Goal: Task Accomplishment & Management: Complete application form

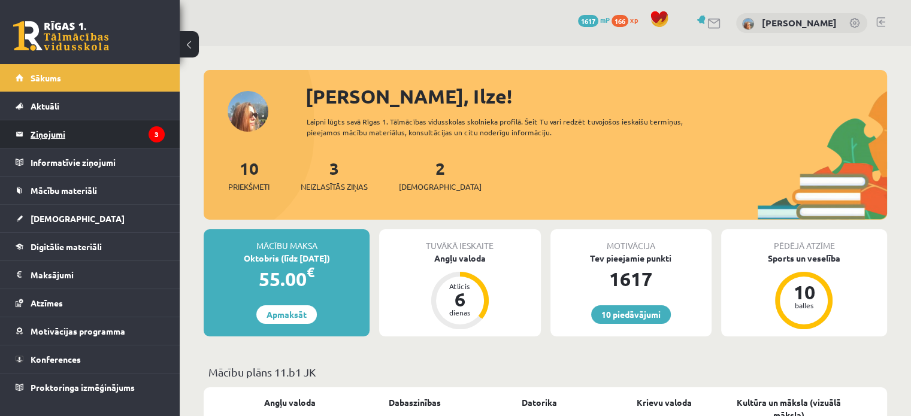
click at [65, 132] on legend "Ziņojumi 3" at bounding box center [98, 134] width 134 height 28
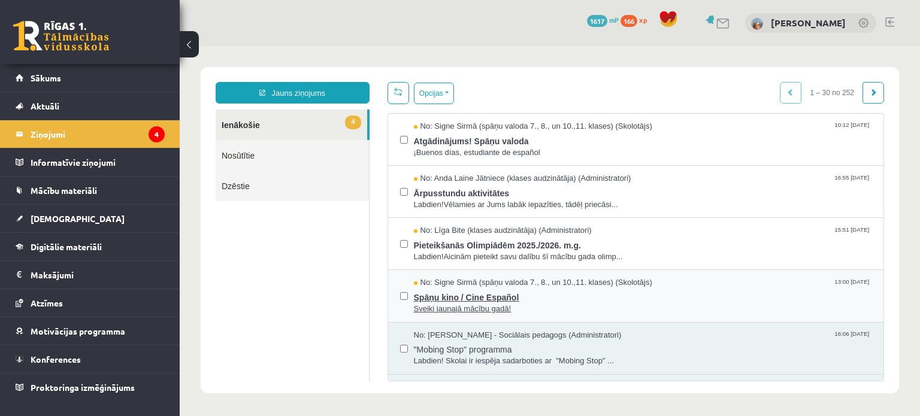
click at [492, 304] on span "Sveiki jaunajā mācību gadā!" at bounding box center [643, 309] width 458 height 11
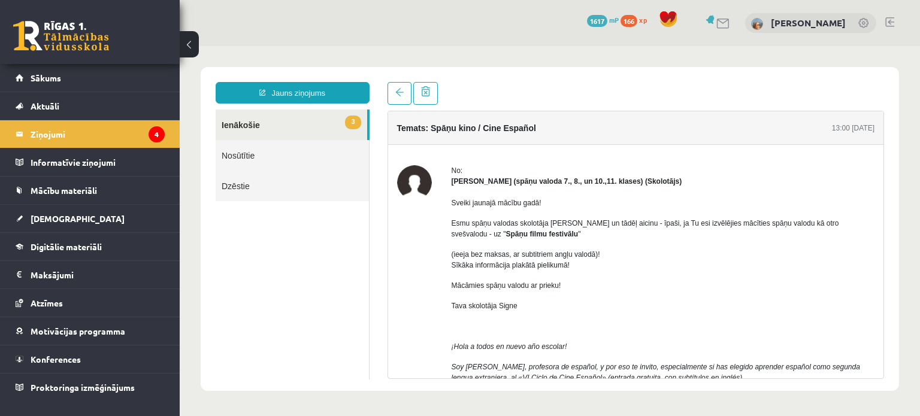
click at [273, 125] on link "3 Ienākošie" at bounding box center [292, 125] width 152 height 31
click at [232, 124] on link "3 Ienākošie" at bounding box center [292, 125] width 152 height 31
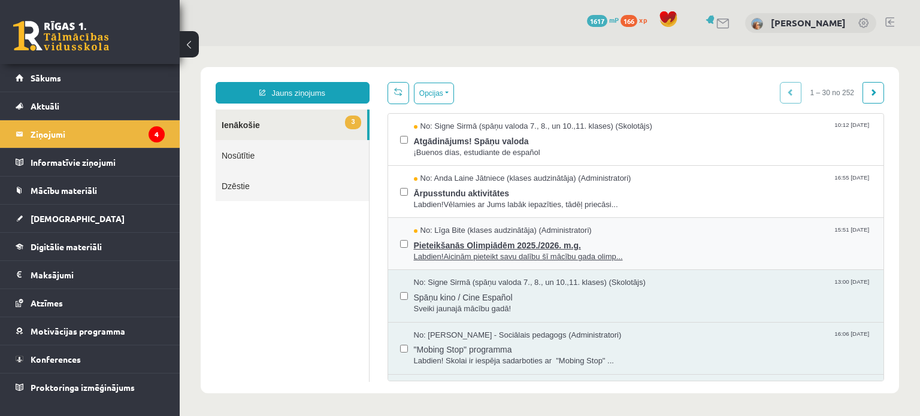
click at [476, 253] on span "Labdien!Aicinām pieteikt savu dalību šī mācību gada olimp..." at bounding box center [643, 257] width 458 height 11
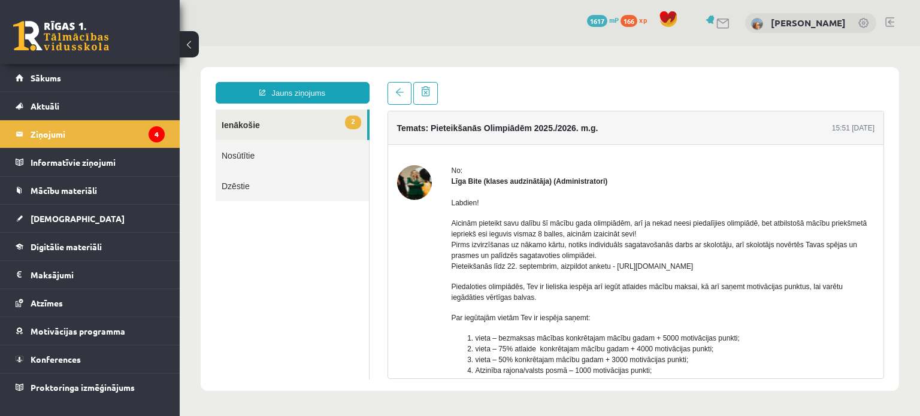
click at [235, 123] on link "2 Ienākošie" at bounding box center [292, 125] width 152 height 31
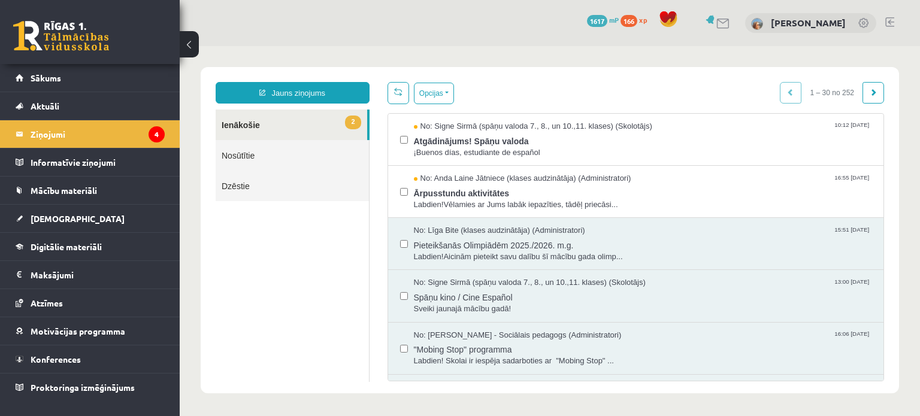
click at [244, 130] on link "2 Ienākošie" at bounding box center [292, 125] width 152 height 31
click at [465, 203] on span "Labdien!Vēlamies ar Jums labāk iepazīties, tādēļ priecāsi..." at bounding box center [643, 204] width 458 height 11
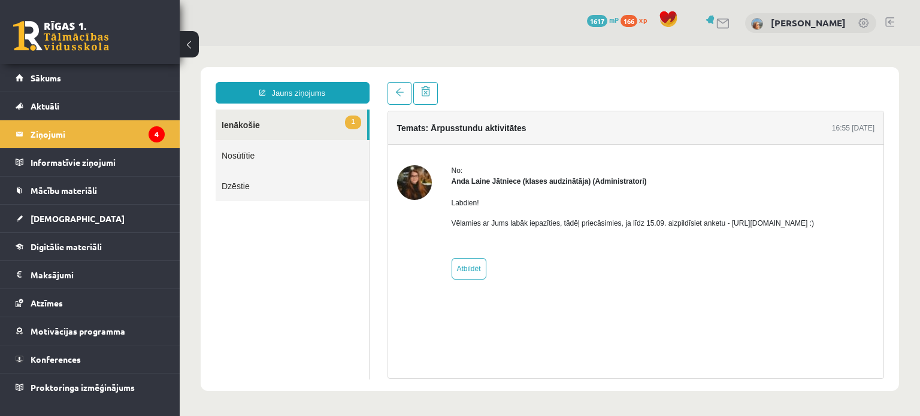
click at [281, 125] on link "1 Ienākošie" at bounding box center [292, 125] width 152 height 31
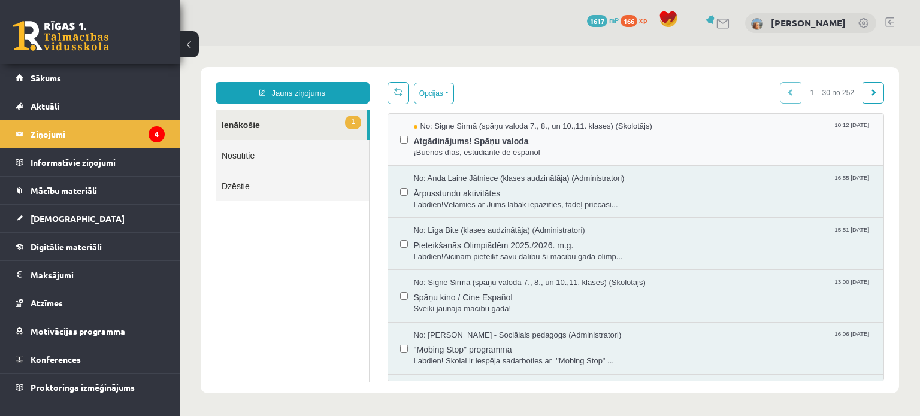
click at [469, 152] on span "¡Buenos días, estudiante de español" at bounding box center [643, 152] width 458 height 11
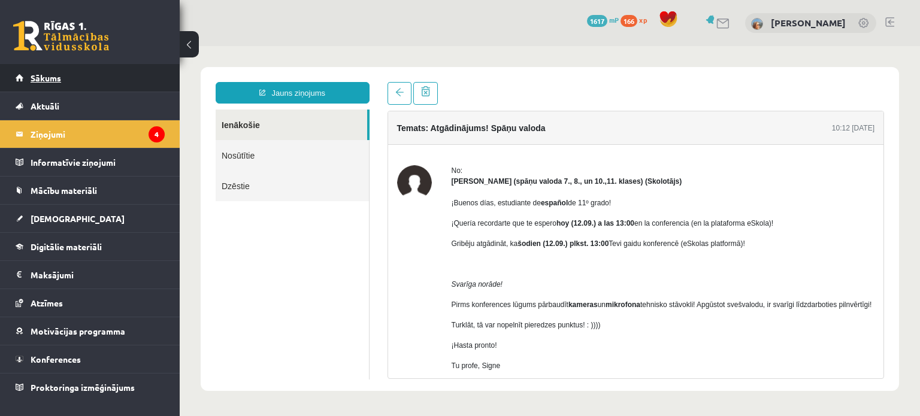
click at [43, 73] on span "Sākums" at bounding box center [46, 77] width 31 height 11
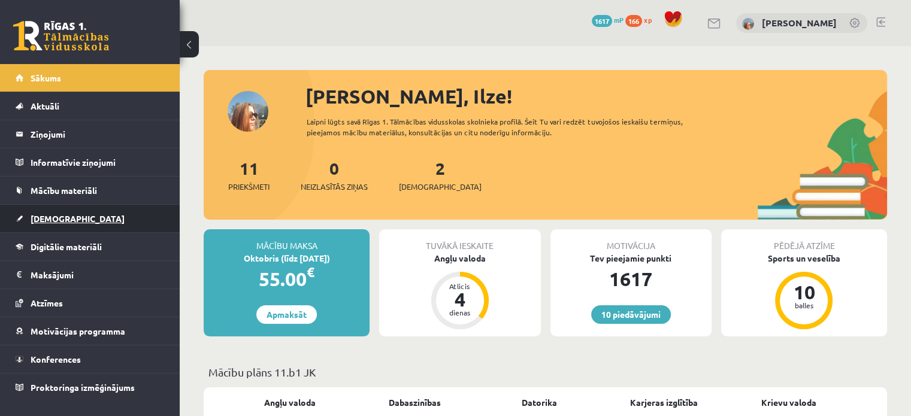
click at [96, 217] on link "[DEMOGRAPHIC_DATA]" at bounding box center [90, 219] width 149 height 28
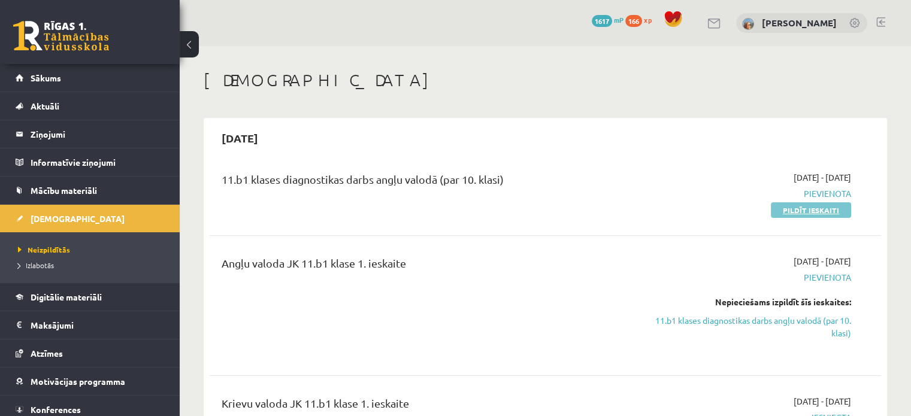
click at [802, 208] on link "Pildīt ieskaiti" at bounding box center [811, 210] width 80 height 16
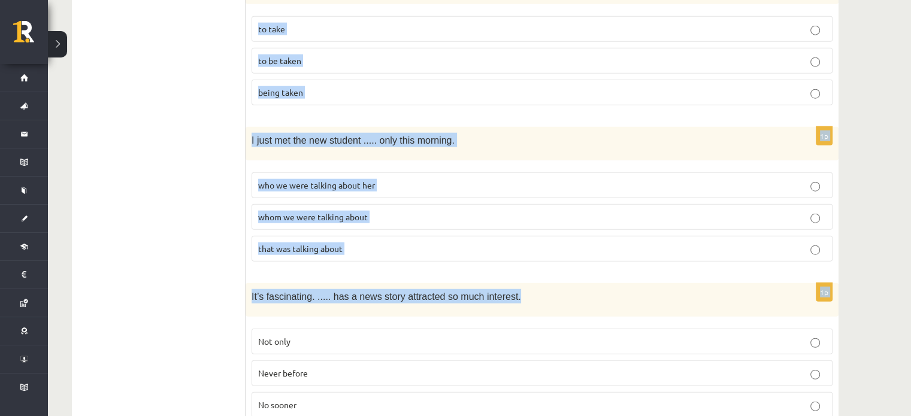
scroll to position [2996, 0]
drag, startPoint x: 255, startPoint y: 100, endPoint x: 587, endPoint y: 347, distance: 414.4
copy form "Read the sentence and choose the correct answer. 1p I’m not sure ..... in Paris…"
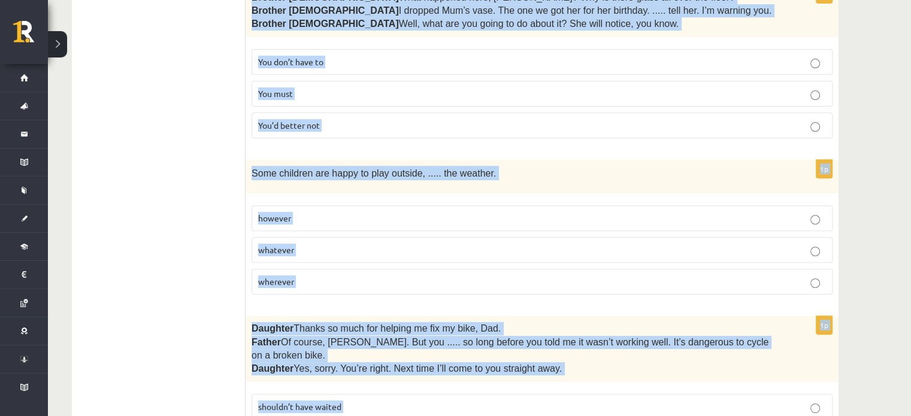
scroll to position [181, 0]
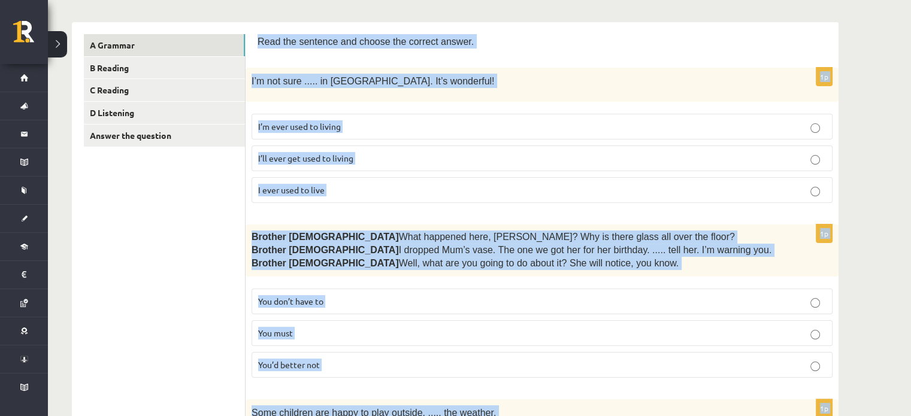
click at [563, 87] on div "I’m not sure ..... in Paris. It’s wonderful!" at bounding box center [542, 85] width 593 height 34
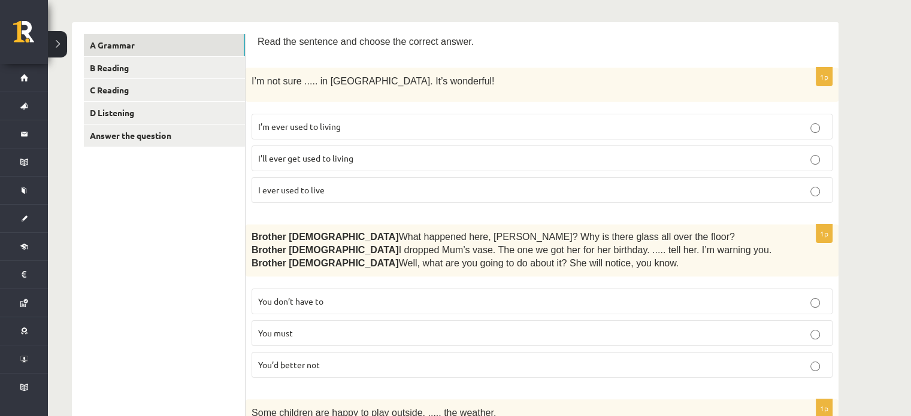
click at [440, 148] on label "I’ll ever get used to living" at bounding box center [542, 159] width 581 height 26
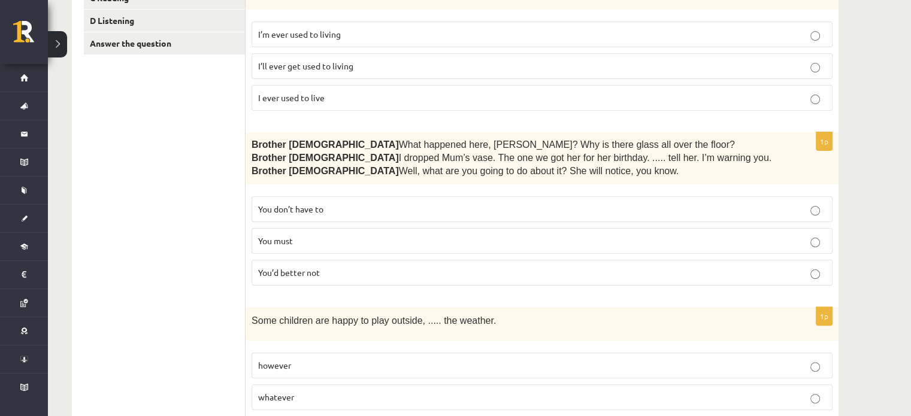
scroll to position [301, 0]
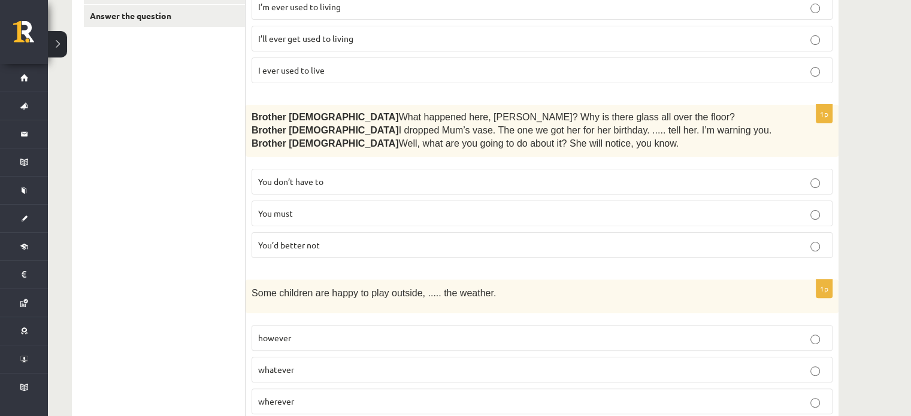
click at [332, 245] on p "You’d better not" at bounding box center [542, 245] width 568 height 13
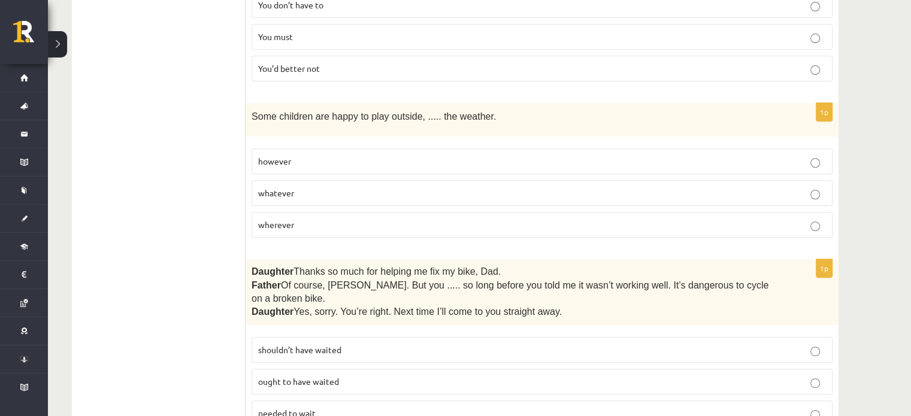
scroll to position [480, 0]
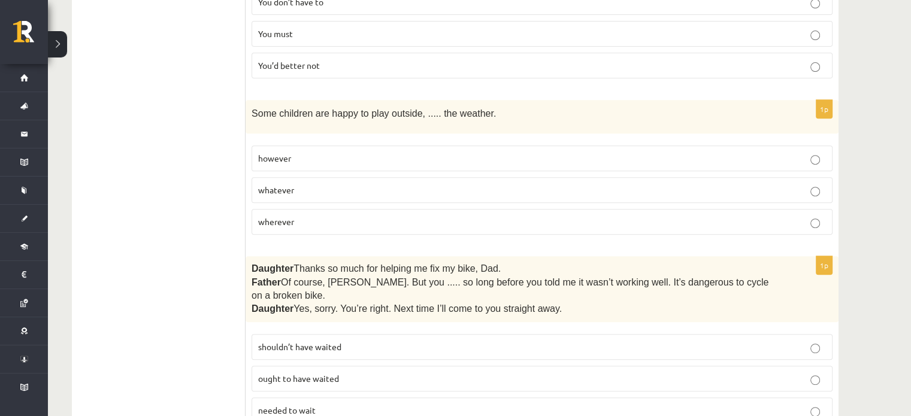
click at [303, 185] on p "whatever" at bounding box center [542, 190] width 568 height 13
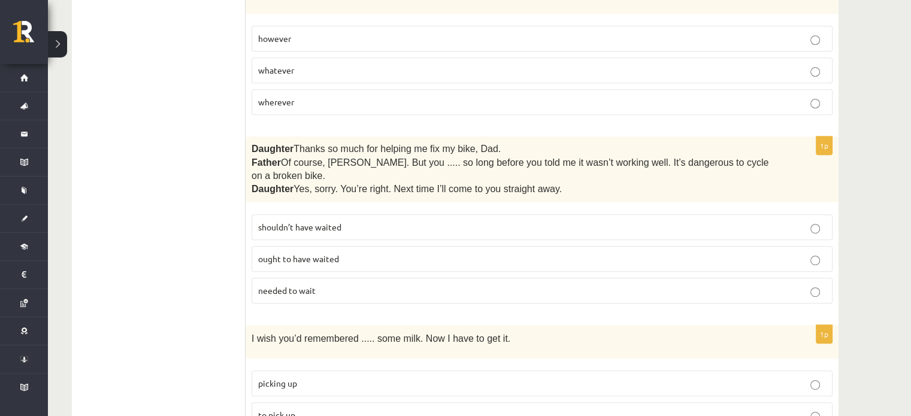
scroll to position [660, 0]
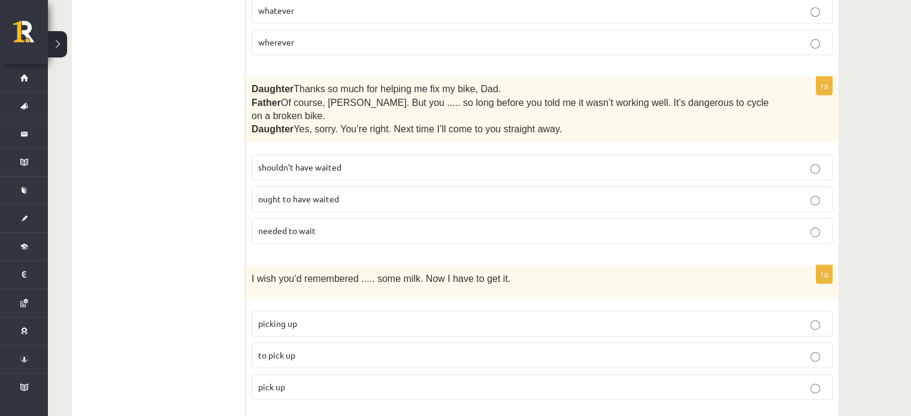
click at [446, 149] on fieldset "shouldn’t have waited ought to have waited needed to wait" at bounding box center [542, 198] width 581 height 99
click at [458, 161] on p "shouldn’t have waited" at bounding box center [542, 167] width 568 height 13
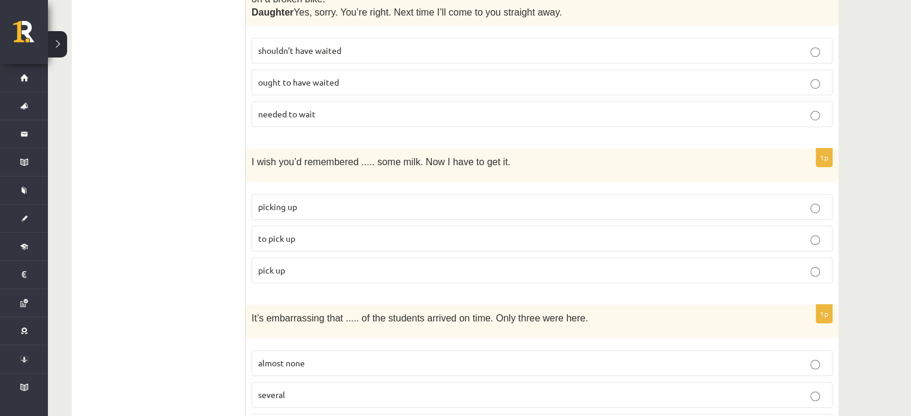
scroll to position [780, 0]
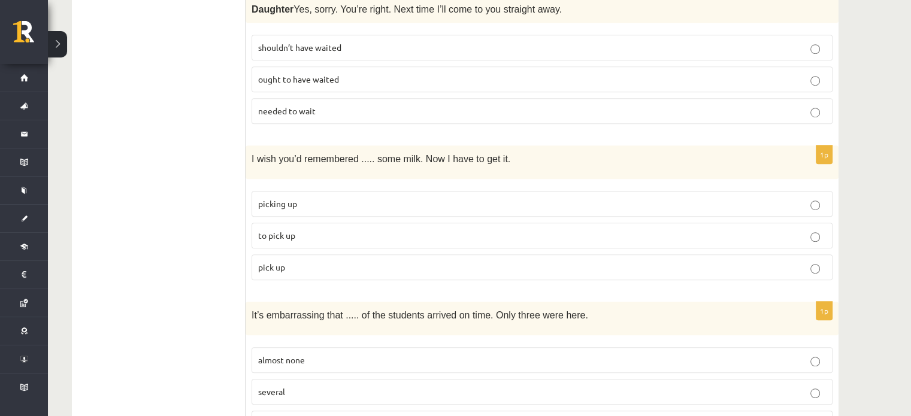
click at [409, 229] on p "to pick up" at bounding box center [542, 235] width 568 height 13
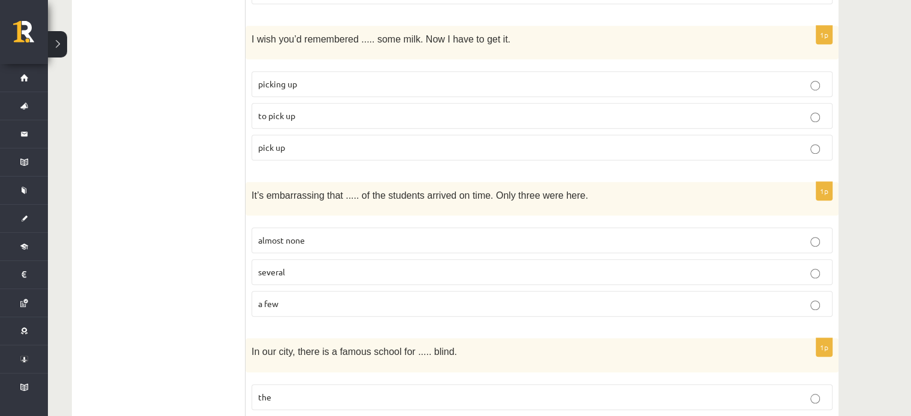
scroll to position [960, 0]
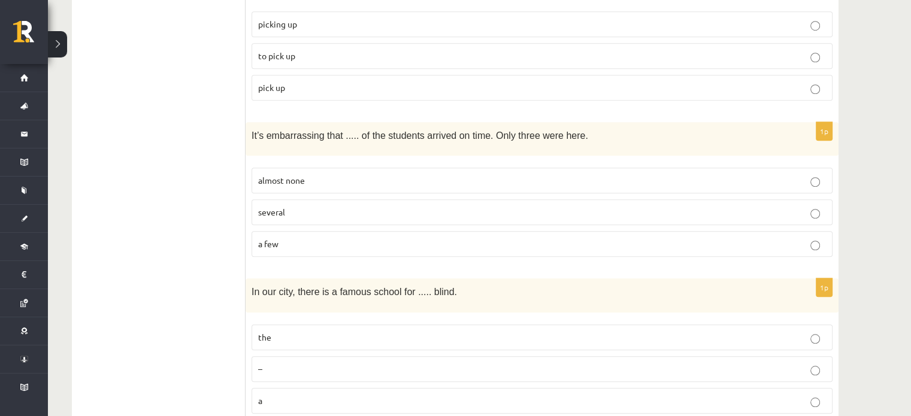
click at [421, 168] on label "almost none" at bounding box center [542, 181] width 581 height 26
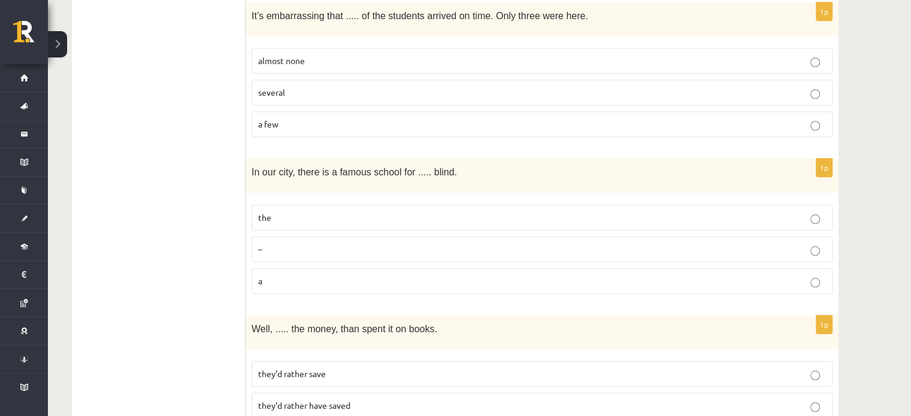
scroll to position [1139, 0]
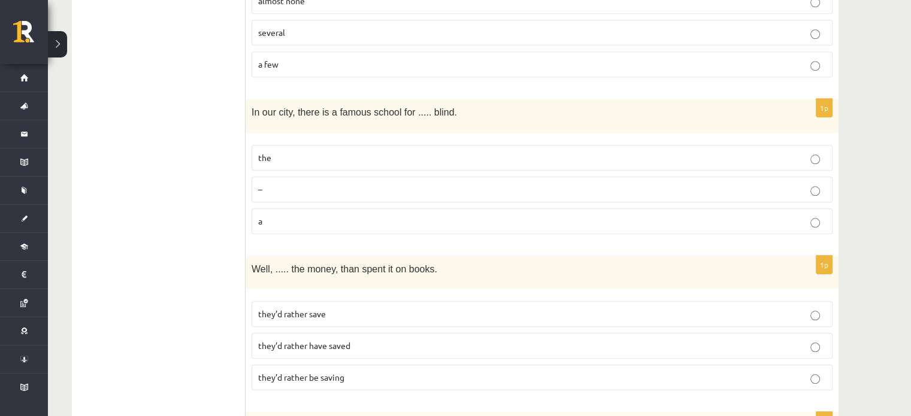
click at [353, 152] on p "the" at bounding box center [542, 158] width 568 height 13
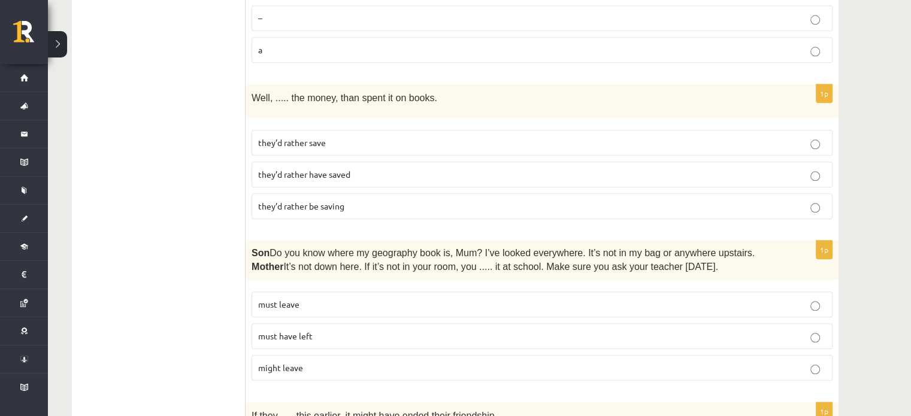
scroll to position [1319, 0]
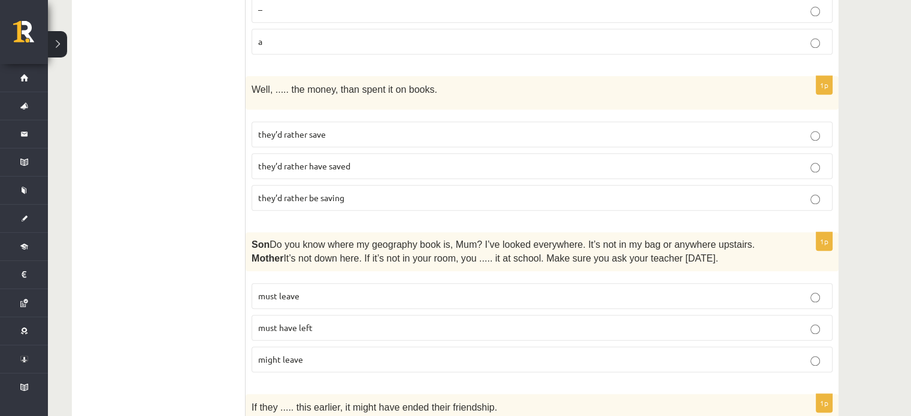
click at [312, 161] on span "they’d rather have saved" at bounding box center [304, 166] width 92 height 11
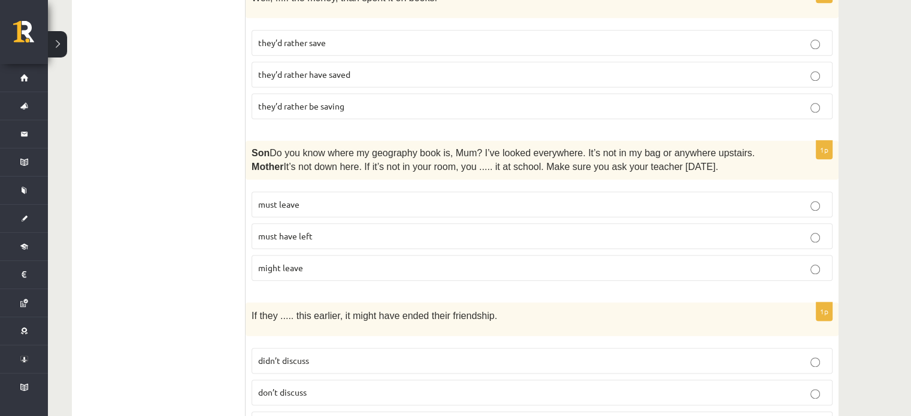
scroll to position [1439, 0]
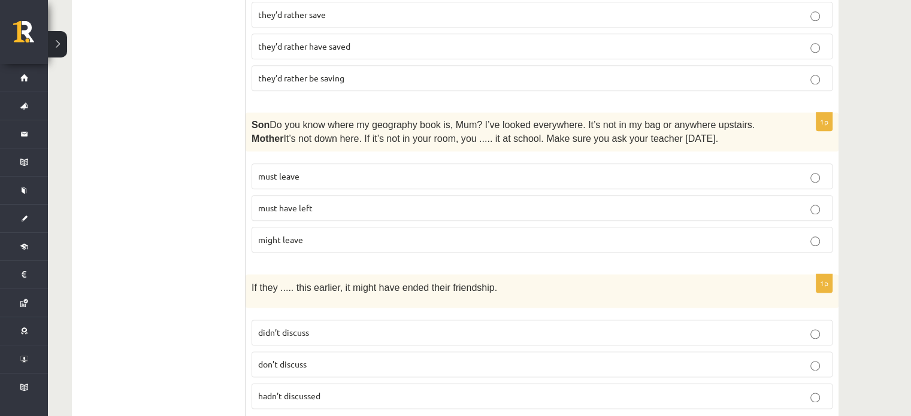
click at [341, 202] on p "must have left" at bounding box center [542, 208] width 568 height 13
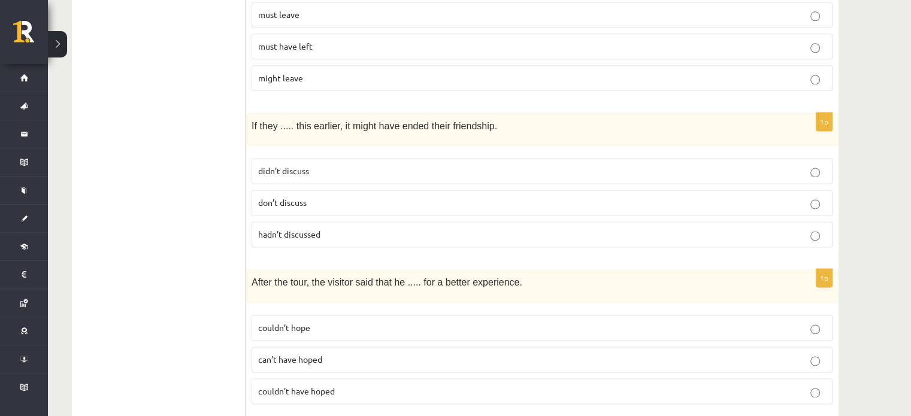
scroll to position [1619, 0]
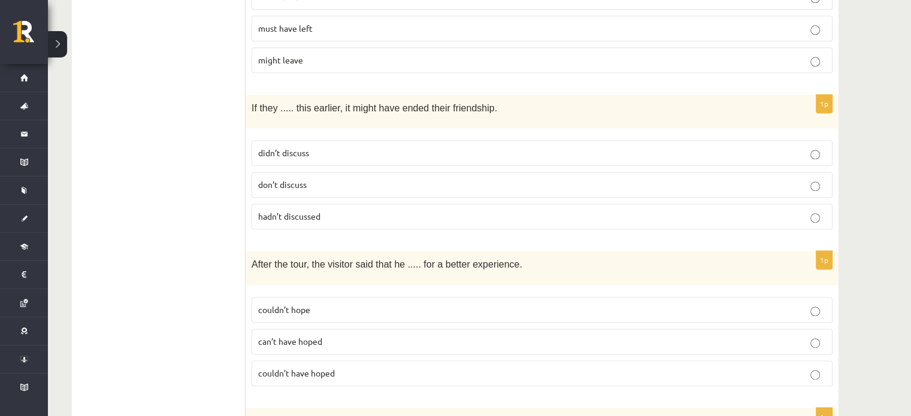
click at [346, 210] on p "hadn’t discussed" at bounding box center [542, 216] width 568 height 13
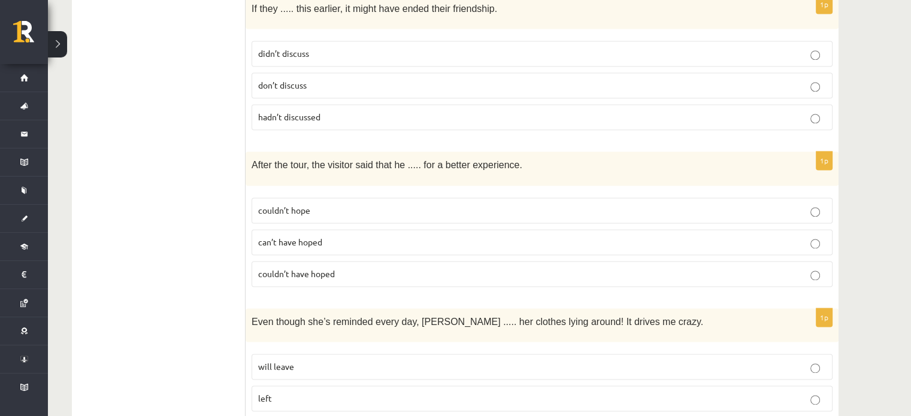
scroll to position [1738, 0]
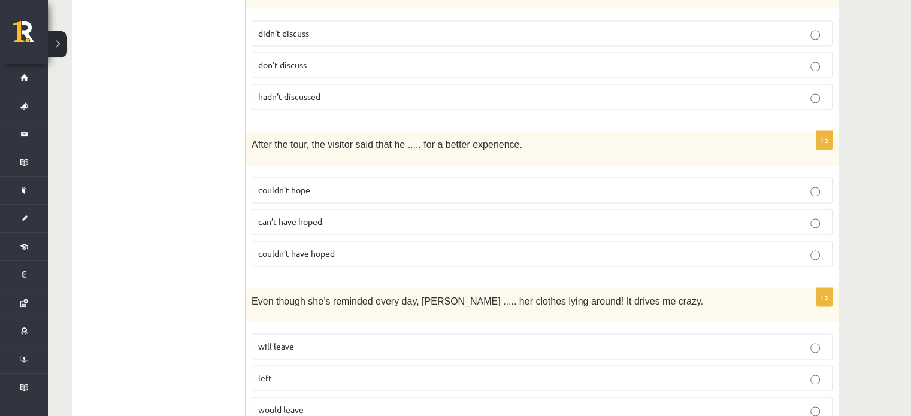
click at [409, 247] on p "couldn’t have hoped" at bounding box center [542, 253] width 568 height 13
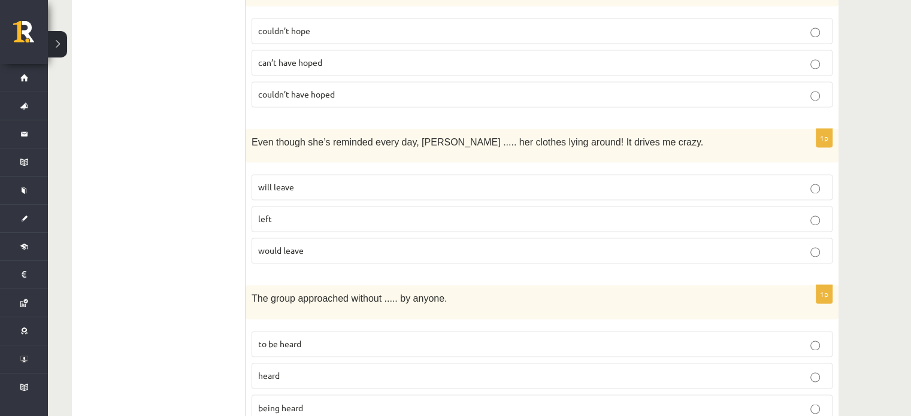
scroll to position [1918, 0]
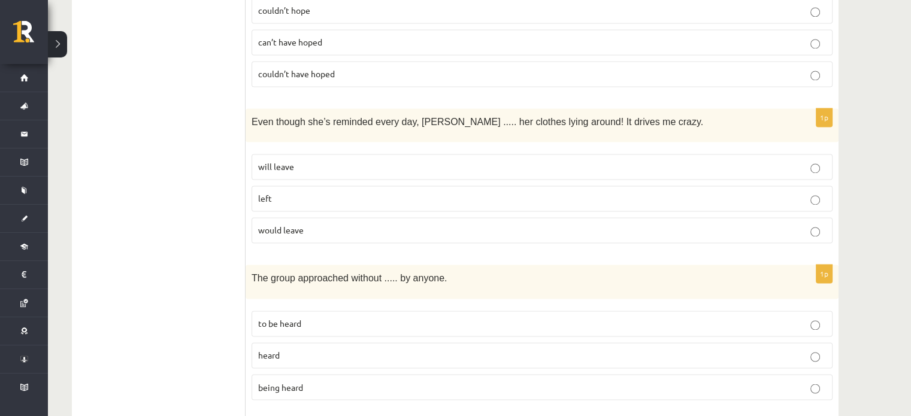
click at [363, 154] on label "will leave" at bounding box center [542, 167] width 581 height 26
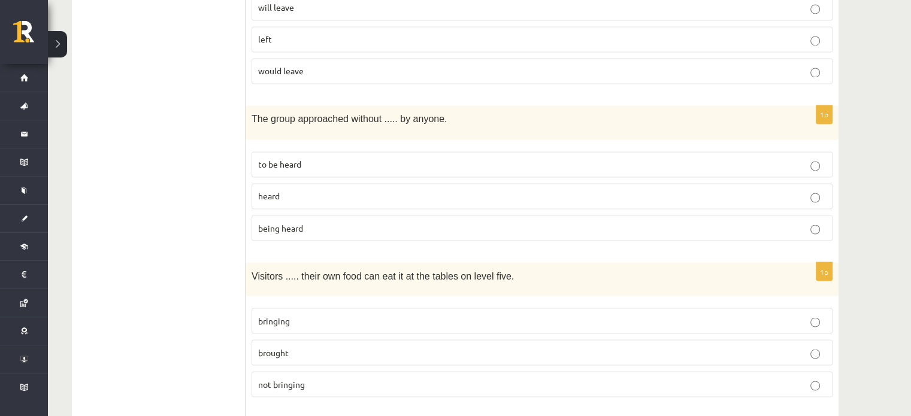
scroll to position [2098, 0]
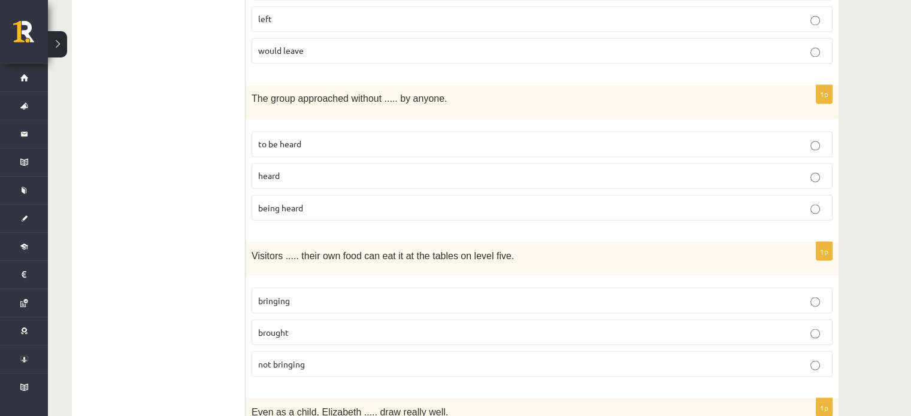
click at [367, 294] on p "bringing" at bounding box center [542, 300] width 568 height 13
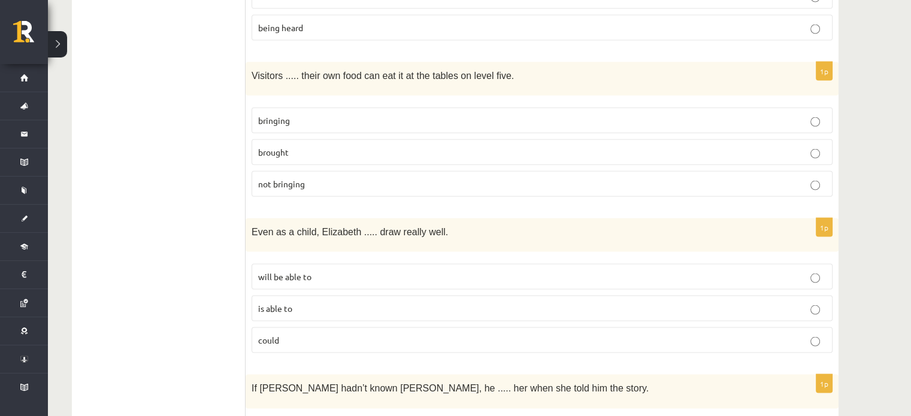
scroll to position [2337, 0]
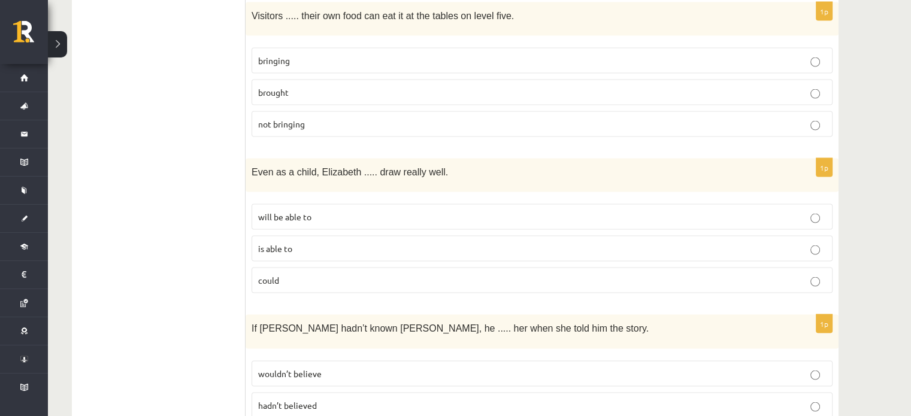
click at [362, 274] on p "could" at bounding box center [542, 280] width 568 height 13
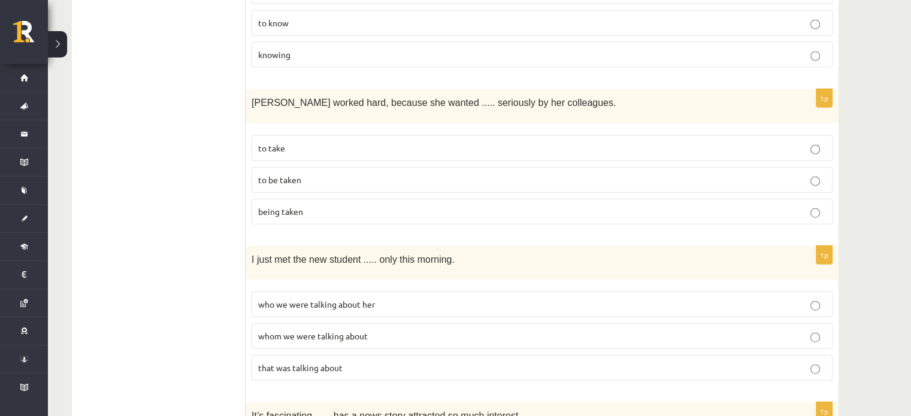
scroll to position [2996, 0]
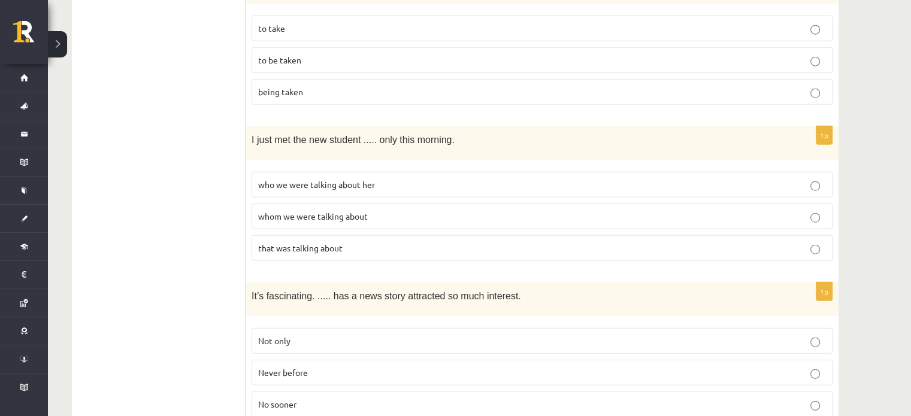
click at [353, 367] on p "Never before" at bounding box center [542, 373] width 568 height 13
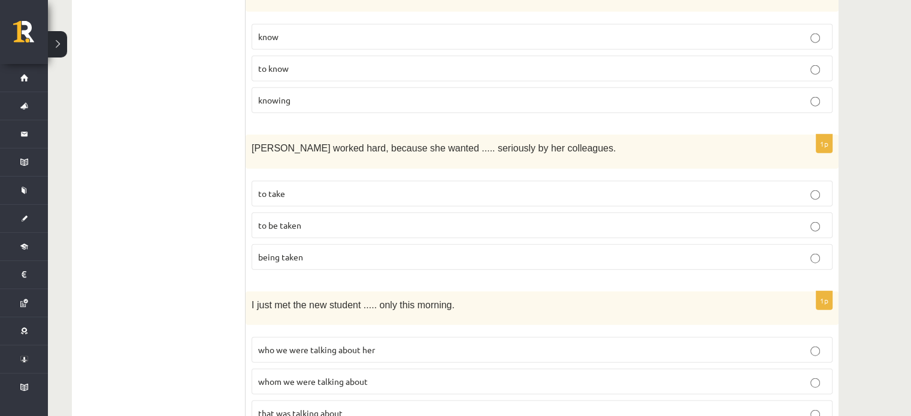
scroll to position [2817, 0]
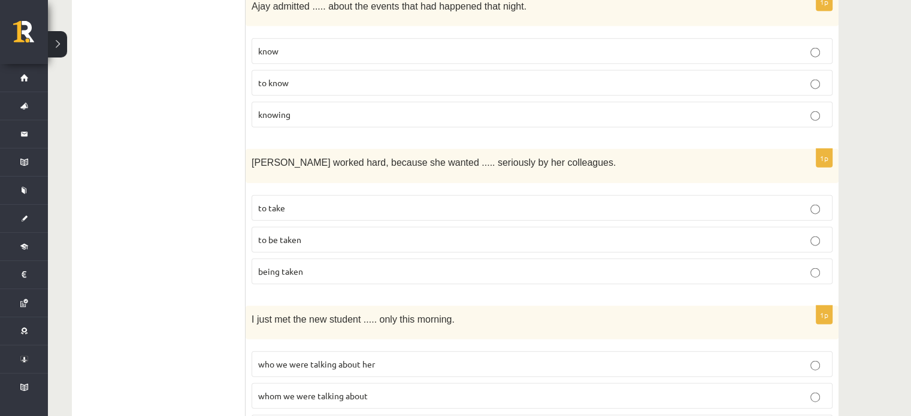
click at [371, 390] on p "whom we were talking about" at bounding box center [542, 396] width 568 height 13
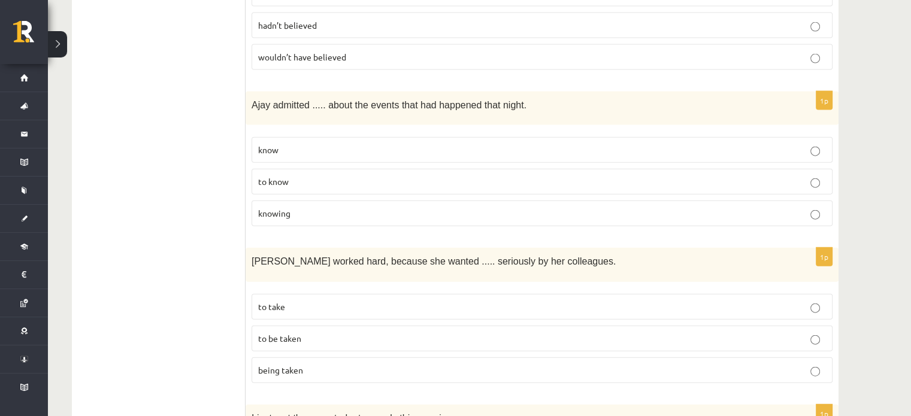
scroll to position [2697, 0]
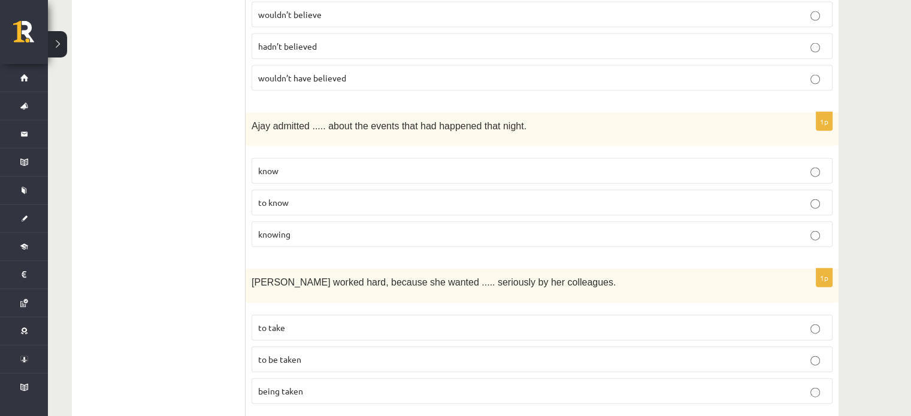
click at [357, 353] on p "to be taken" at bounding box center [542, 359] width 568 height 13
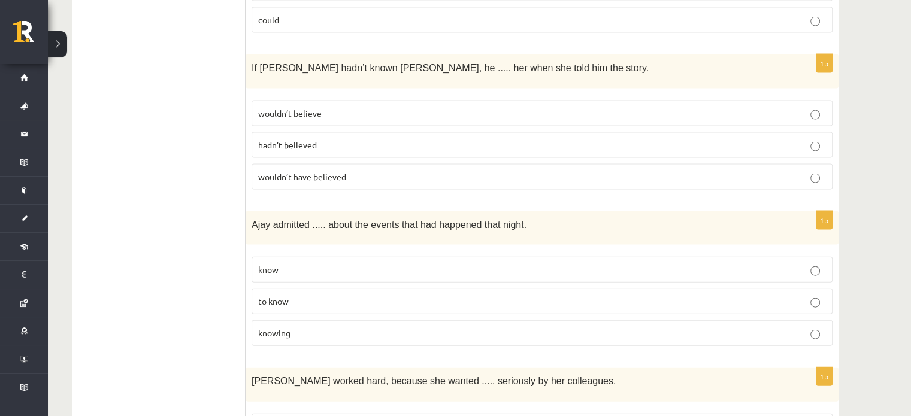
scroll to position [2577, 0]
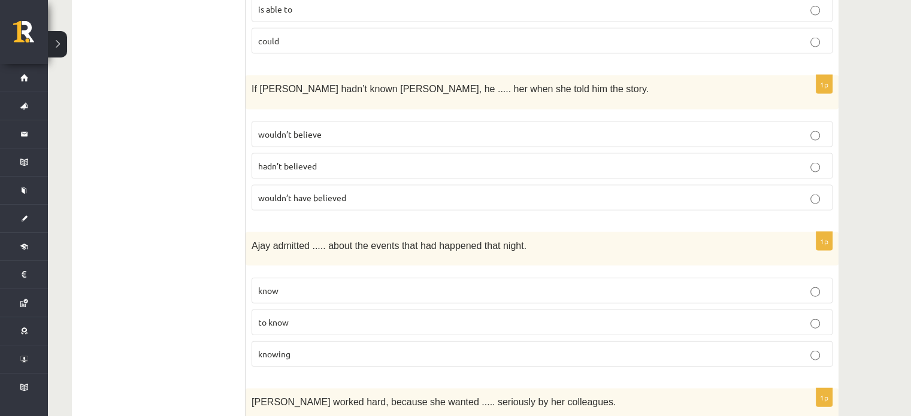
click at [326, 348] on p "knowing" at bounding box center [542, 354] width 568 height 13
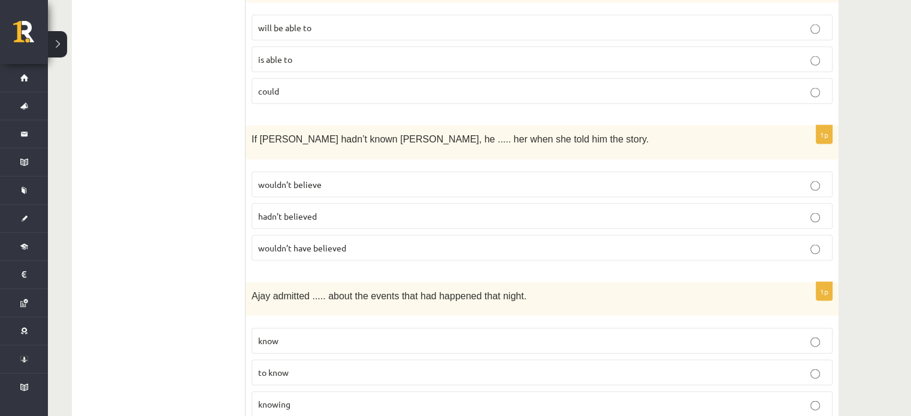
scroll to position [2457, 0]
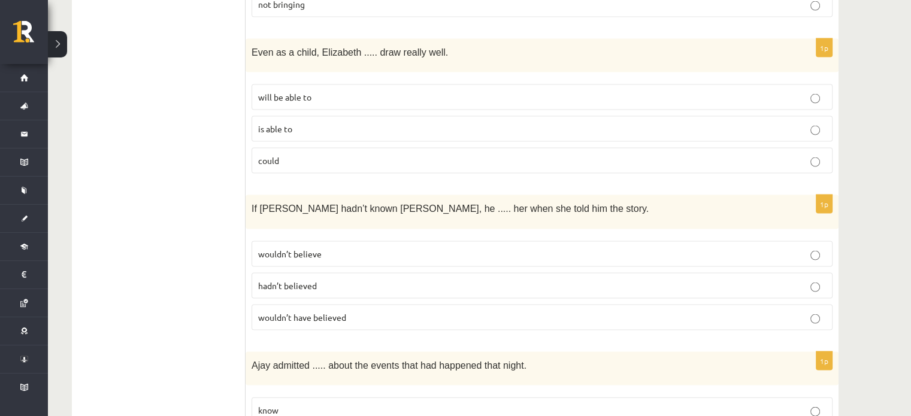
click at [406, 312] on p "wouldn’t have believed" at bounding box center [542, 318] width 568 height 13
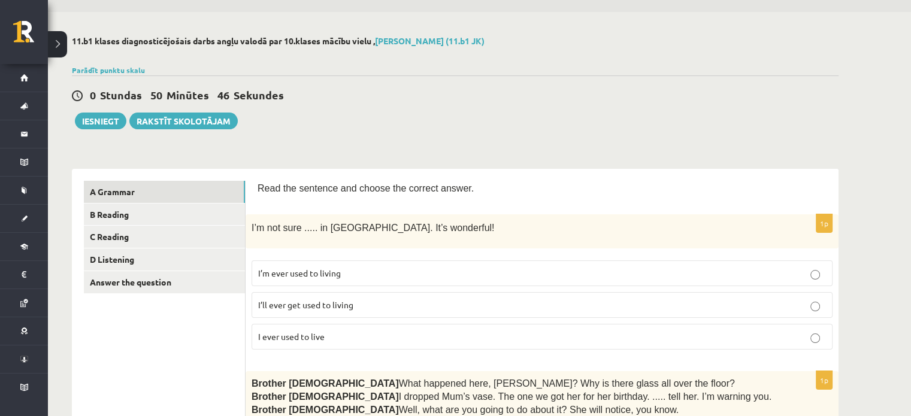
scroll to position [1, 0]
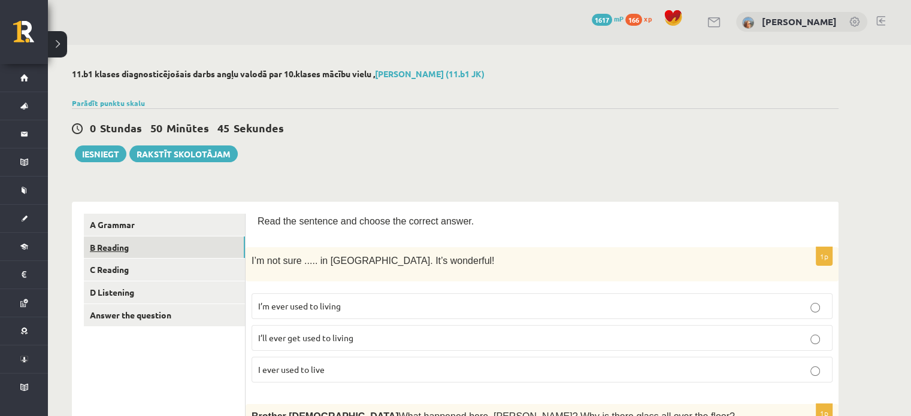
click at [193, 242] on link "B Reading" at bounding box center [164, 248] width 161 height 22
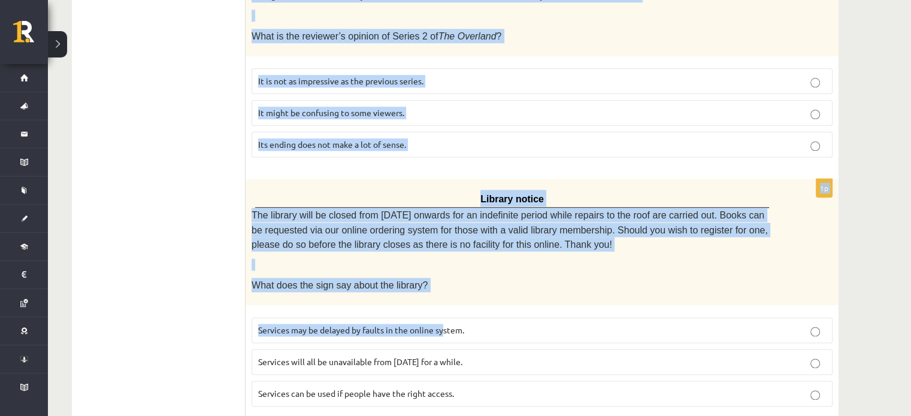
scroll to position [1404, 0]
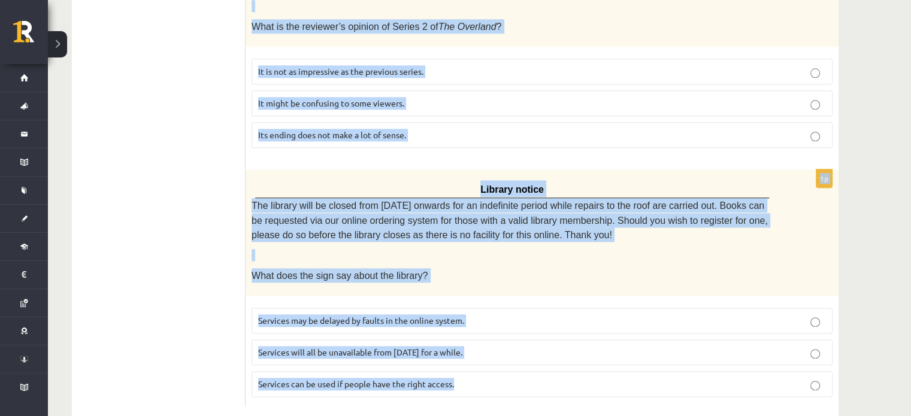
drag, startPoint x: 271, startPoint y: 204, endPoint x: 463, endPoint y: 352, distance: 241.8
copy form "Electric scooter for sale £1,000 Extremely low mileage Includes battery charger…"
click at [510, 102] on fieldset "It is not as impressive as the previous series. It might be confusing to some v…" at bounding box center [542, 102] width 581 height 99
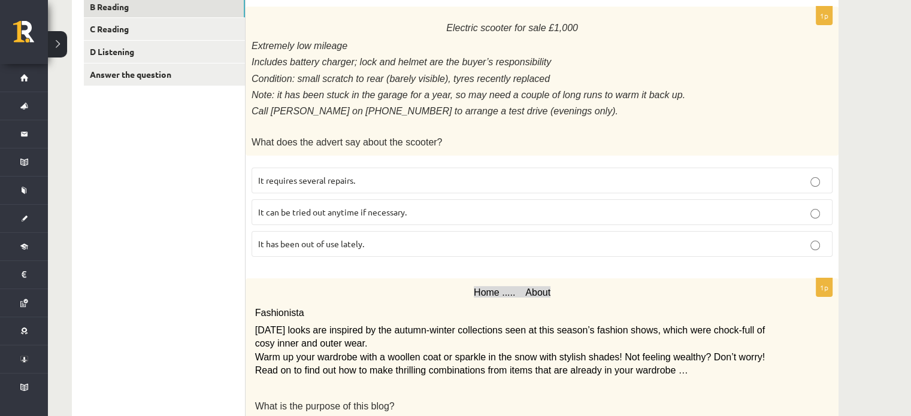
scroll to position [205, 0]
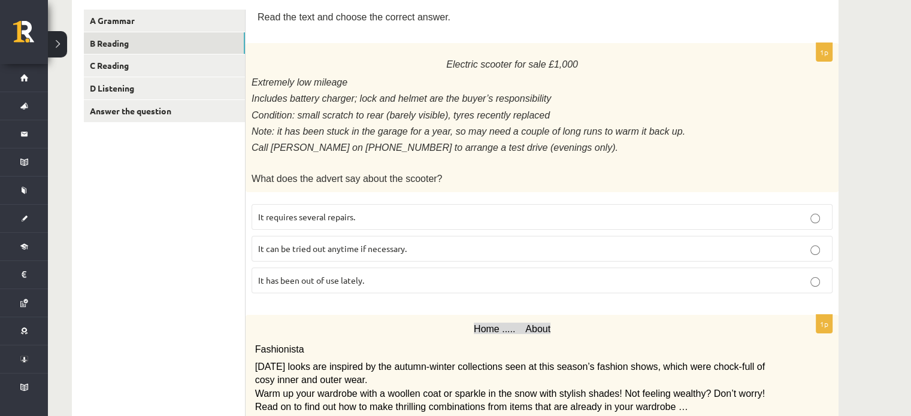
click at [443, 275] on p "It has been out of use lately." at bounding box center [542, 280] width 568 height 13
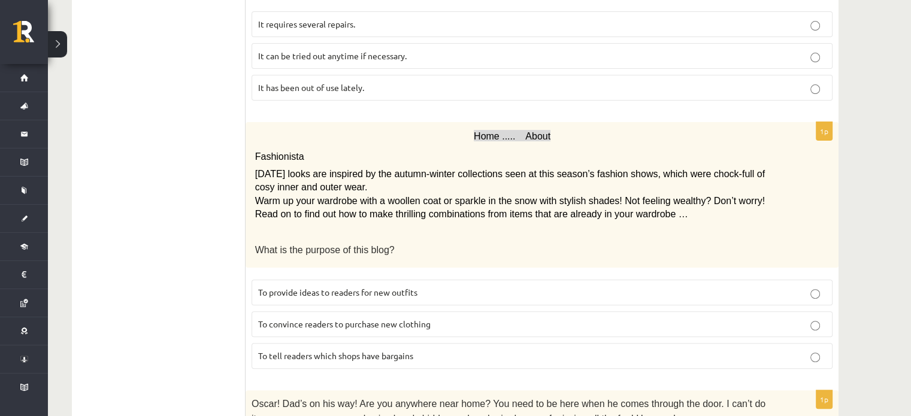
scroll to position [505, 0]
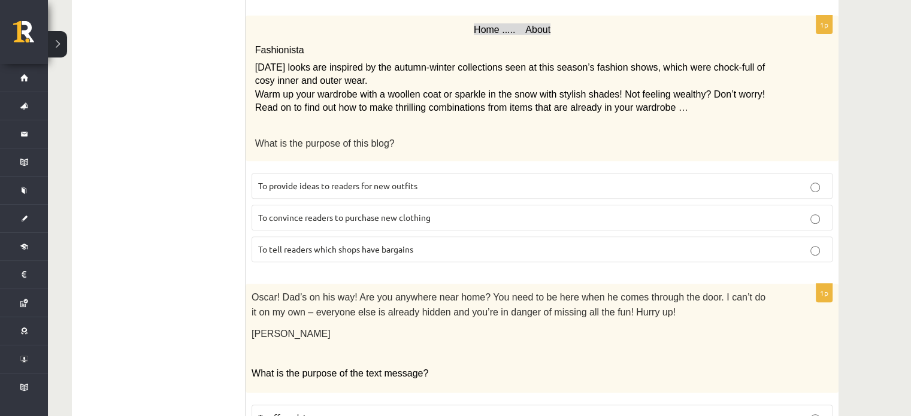
click at [440, 180] on p "To provide ideas to readers for new outfits" at bounding box center [542, 186] width 568 height 13
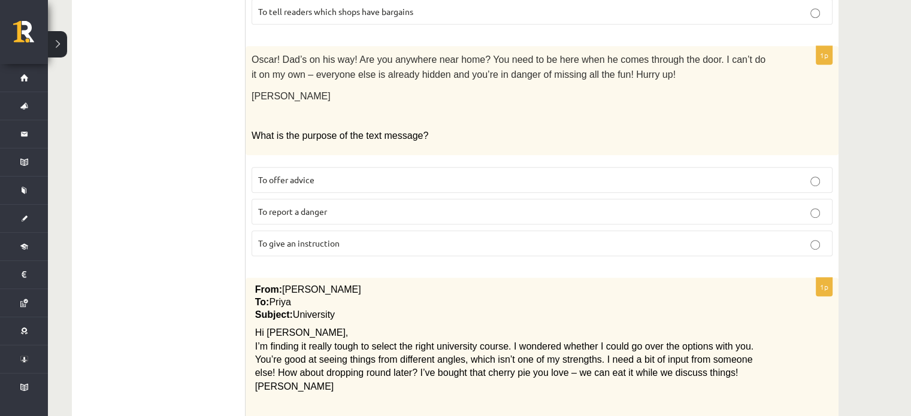
scroll to position [745, 0]
click at [370, 235] on p "To give an instruction" at bounding box center [542, 241] width 568 height 13
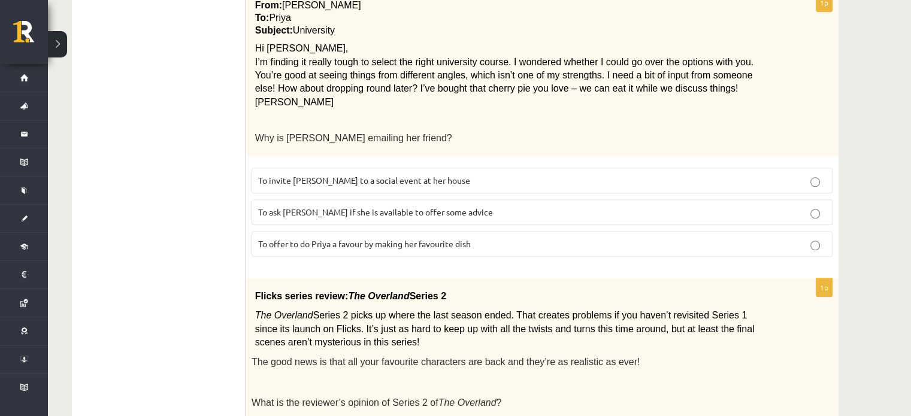
scroll to position [1044, 0]
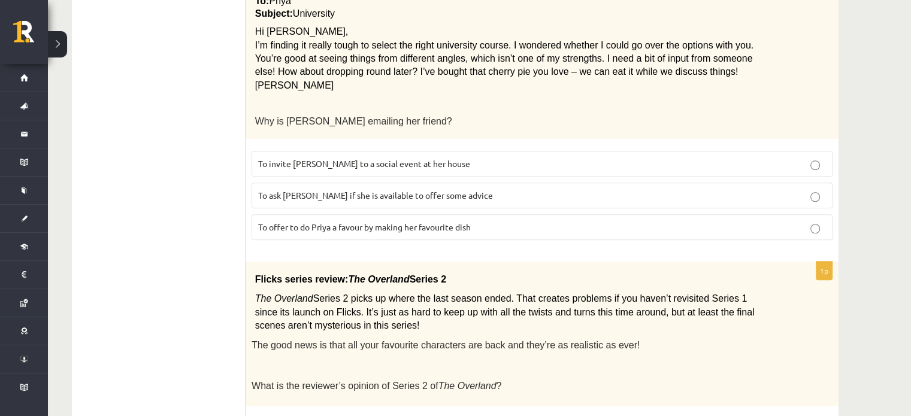
click at [471, 189] on p "To ask Priya if she is available to offer some advice" at bounding box center [542, 195] width 568 height 13
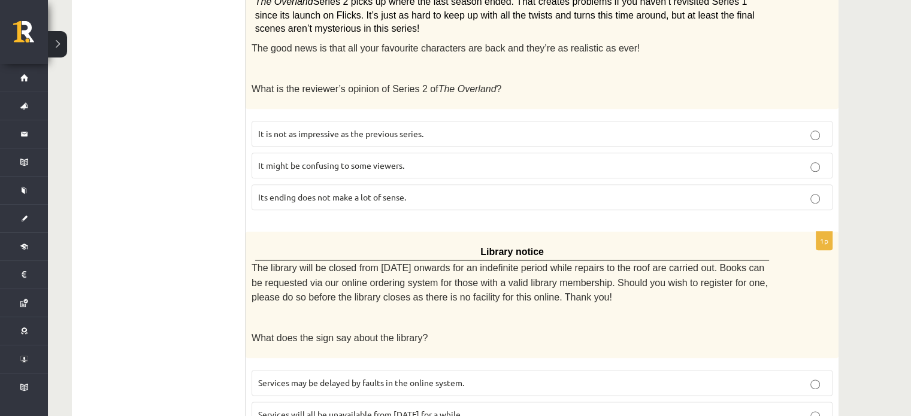
scroll to position [1344, 0]
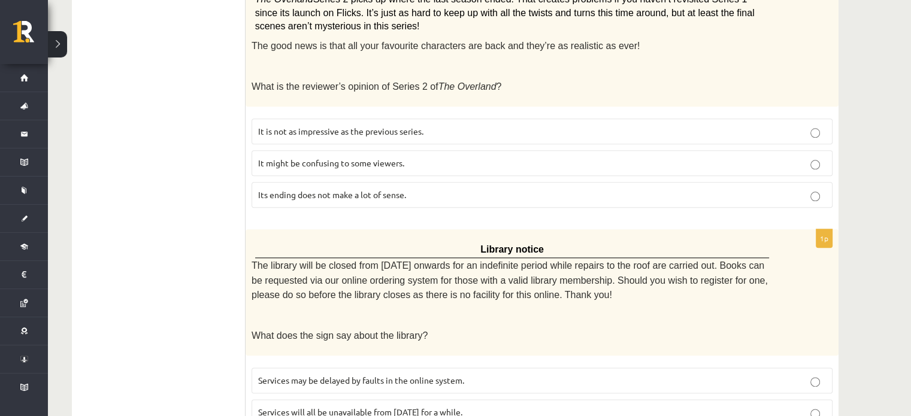
click at [421, 157] on p "It might be confusing to some viewers." at bounding box center [542, 163] width 568 height 13
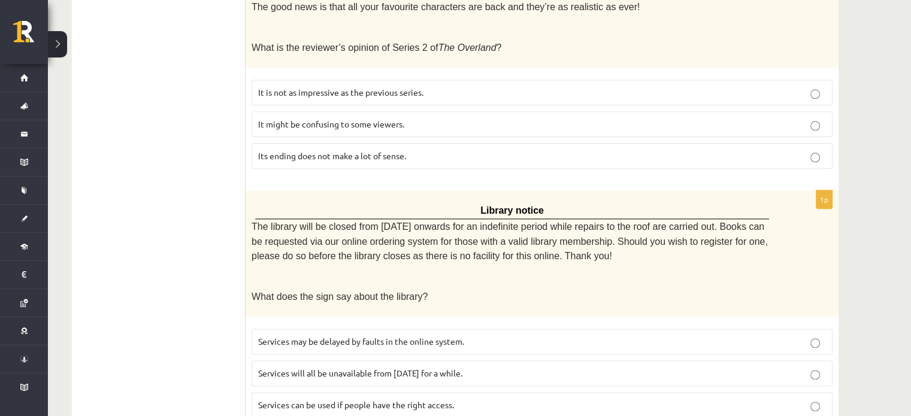
scroll to position [1404, 0]
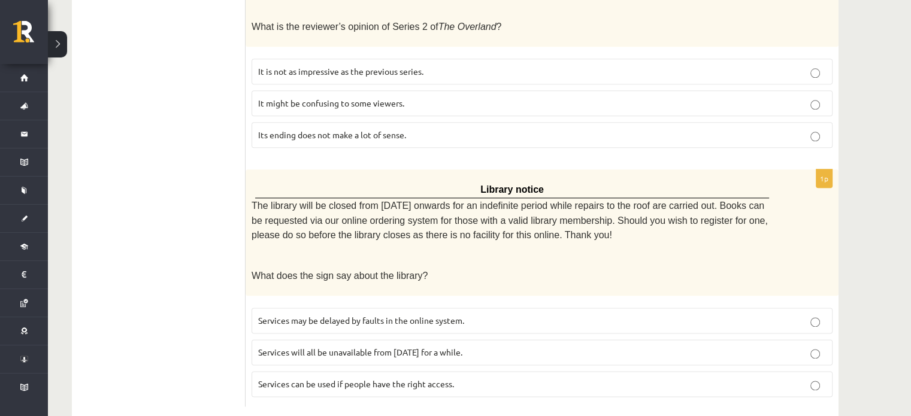
click at [386, 347] on span "Services will all be unavailable from Monday for a while." at bounding box center [360, 352] width 204 height 11
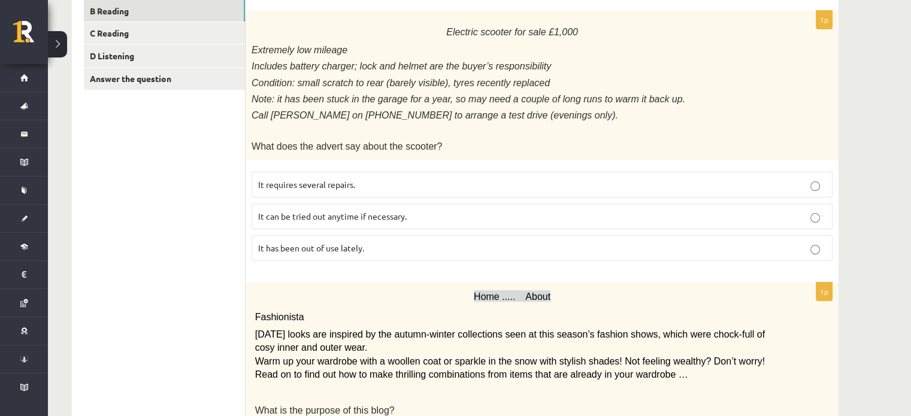
scroll to position [86, 0]
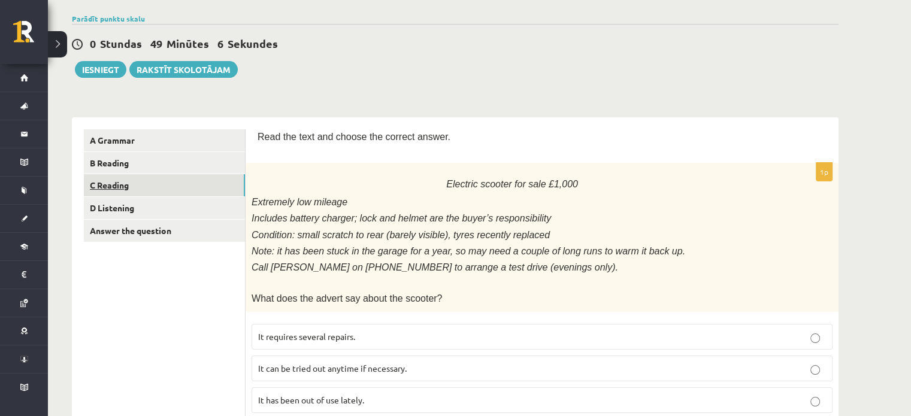
click at [125, 188] on link "C Reading" at bounding box center [164, 185] width 161 height 22
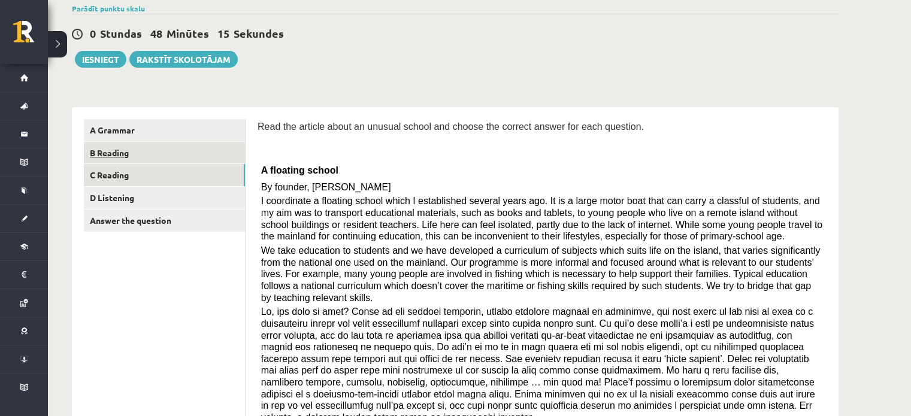
scroll to position [62, 0]
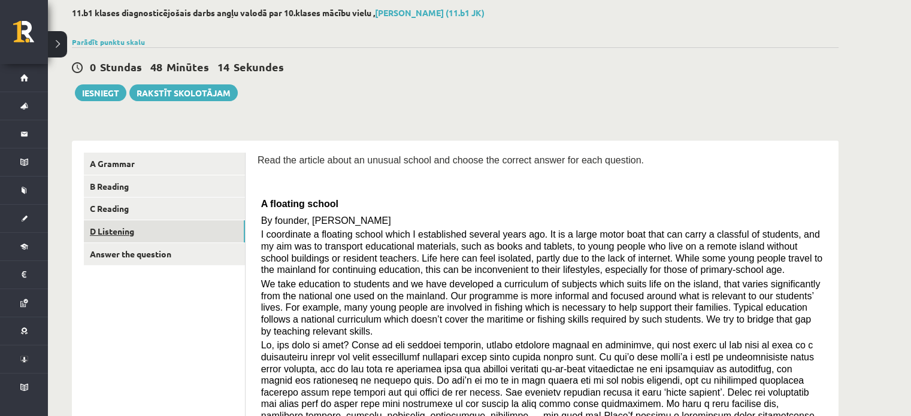
click at [195, 225] on link "D Listening" at bounding box center [164, 231] width 161 height 22
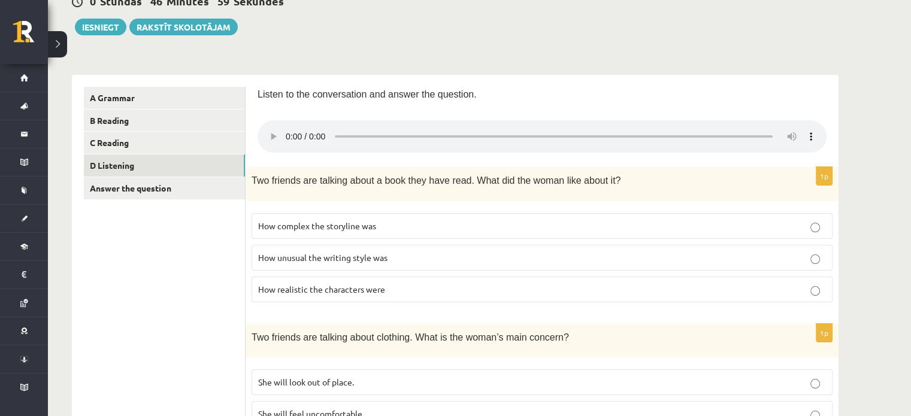
scroll to position [98, 0]
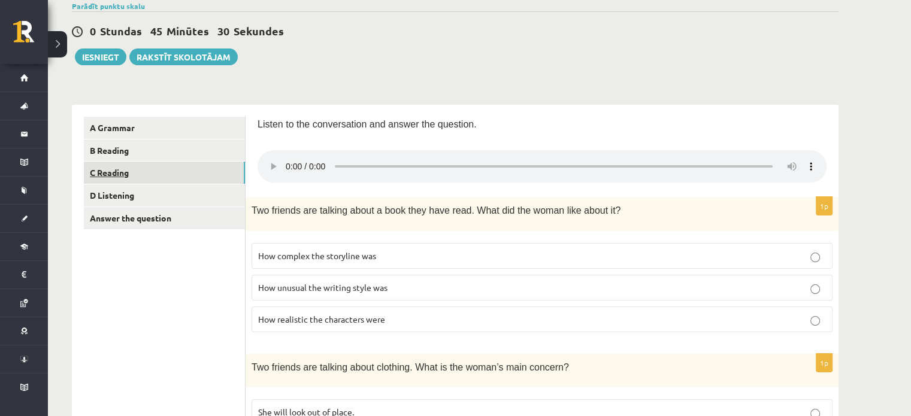
click at [226, 180] on link "C Reading" at bounding box center [164, 173] width 161 height 22
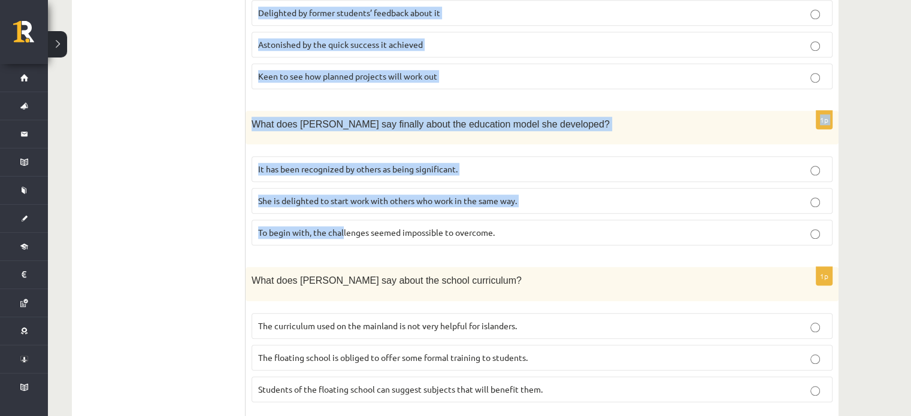
scroll to position [1141, 0]
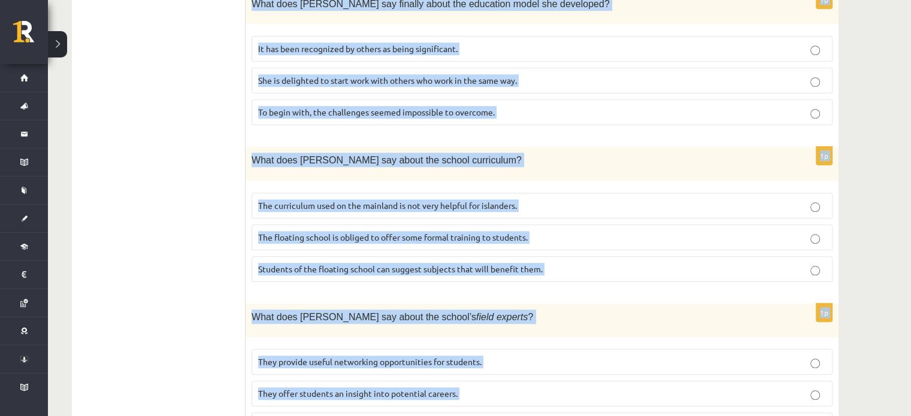
drag, startPoint x: 259, startPoint y: 165, endPoint x: 547, endPoint y: 365, distance: 350.0
copy form "A floating school By founder, Anna Domingo I coordinate a floating school which…"
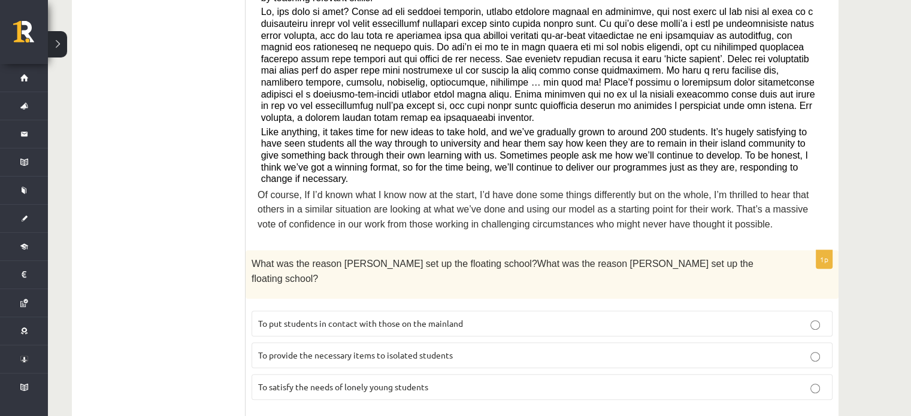
scroll to position [482, 0]
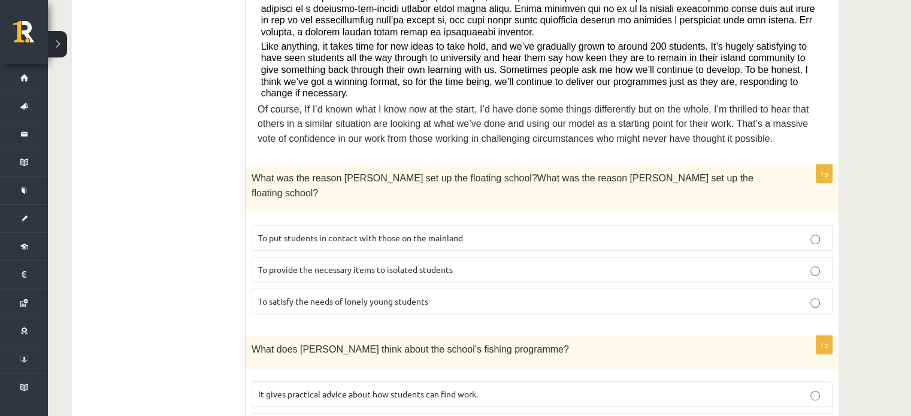
click at [410, 264] on span "To provide the necessary items to isolated students" at bounding box center [355, 269] width 195 height 11
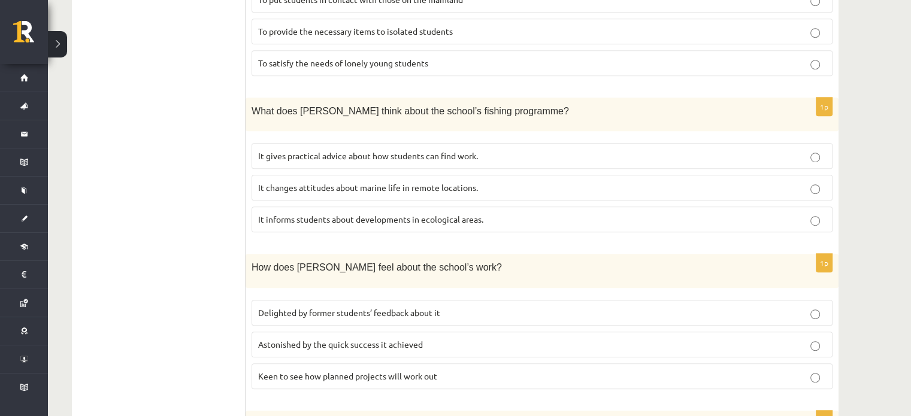
scroll to position [721, 0]
click at [440, 213] on span "It informs students about developments in ecological areas." at bounding box center [370, 218] width 225 height 11
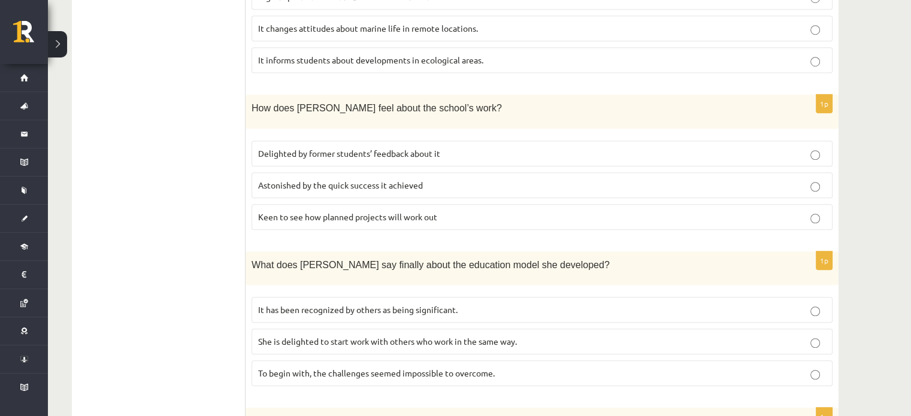
scroll to position [901, 0]
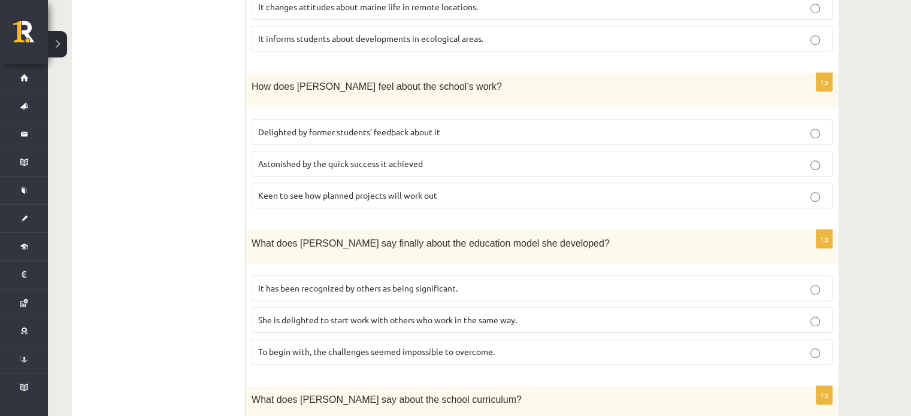
click at [315, 315] on span "She is delighted to start work with others who work in the same way." at bounding box center [387, 320] width 259 height 11
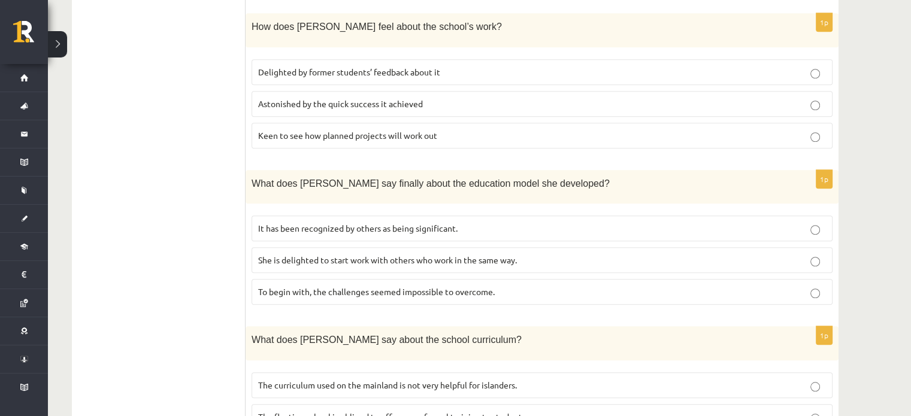
scroll to position [841, 0]
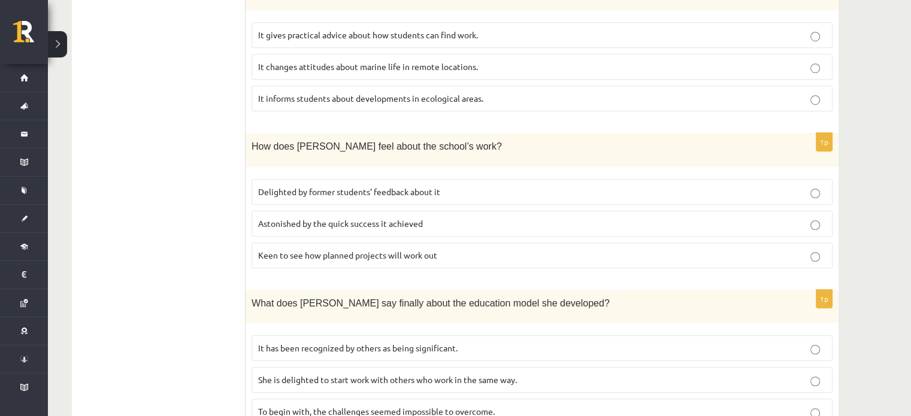
click at [326, 186] on span "Delighted by former students’ feedback about it" at bounding box center [349, 191] width 182 height 11
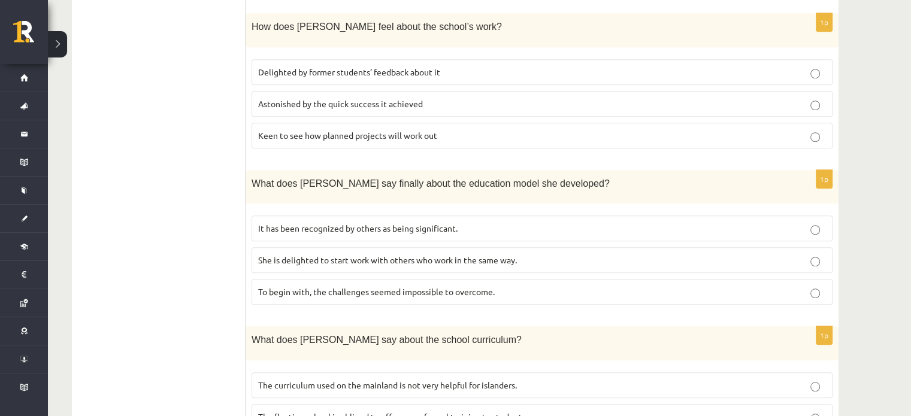
scroll to position [1021, 0]
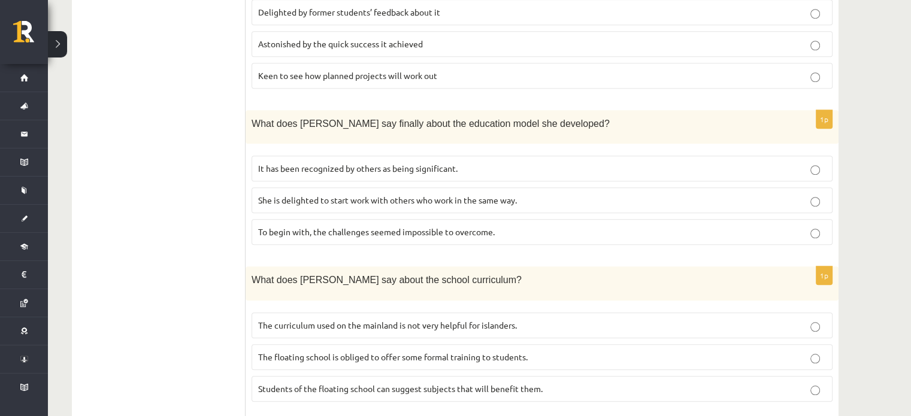
click at [297, 163] on span "It has been recognized by others as being significant." at bounding box center [357, 168] width 199 height 11
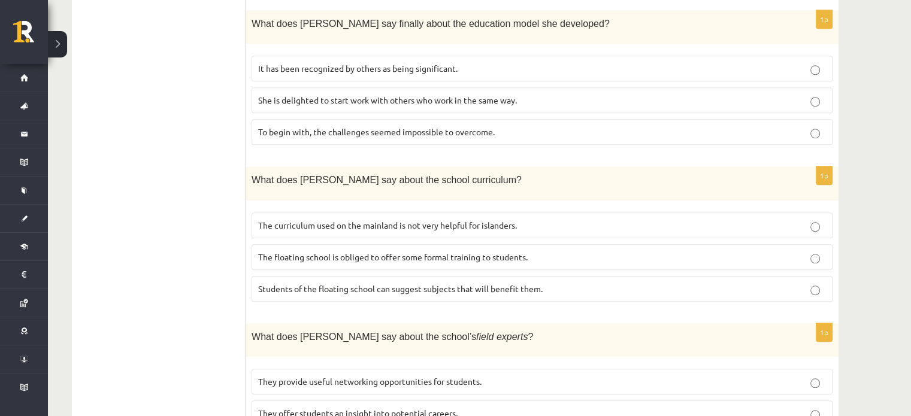
scroll to position [1141, 0]
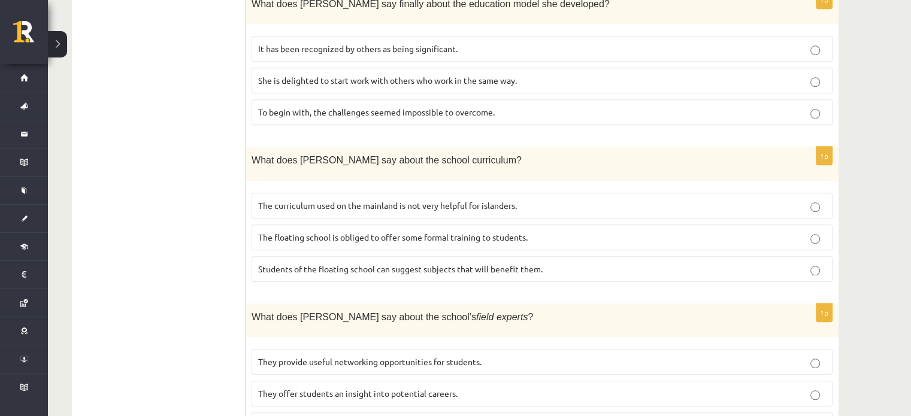
click at [376, 200] on span "The curriculum used on the mainland is not very helpful for islanders." at bounding box center [387, 205] width 259 height 11
click at [365, 388] on p "They offer students an insight into potential careers." at bounding box center [542, 394] width 568 height 13
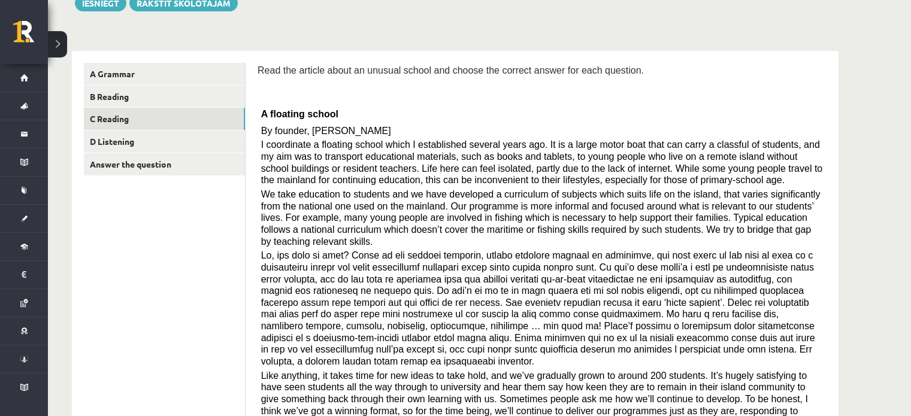
scroll to position [62, 0]
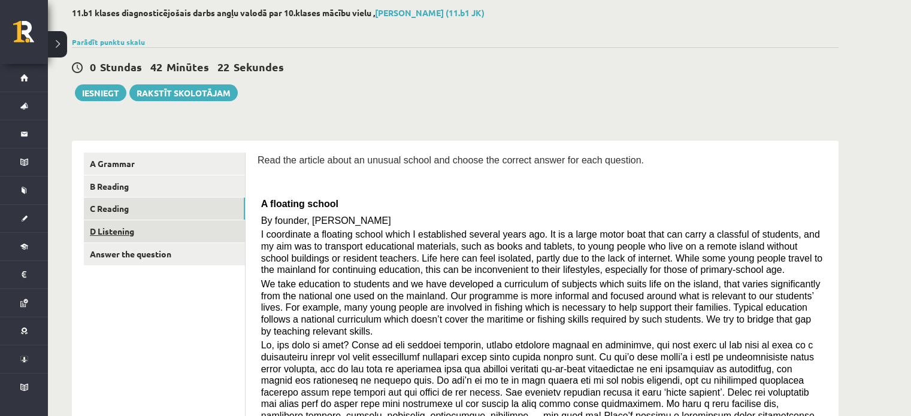
click at [134, 238] on link "D Listening" at bounding box center [164, 231] width 161 height 22
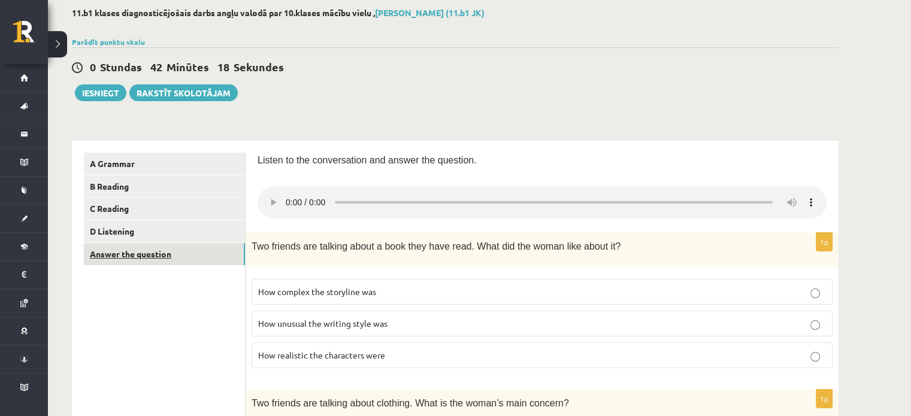
click at [116, 251] on link "Answer the question" at bounding box center [164, 254] width 161 height 22
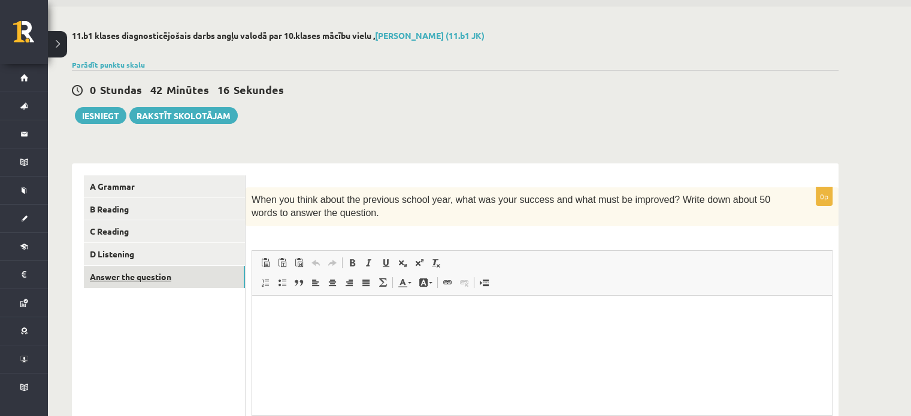
scroll to position [0, 0]
click at [119, 231] on link "C Reading" at bounding box center [164, 231] width 161 height 22
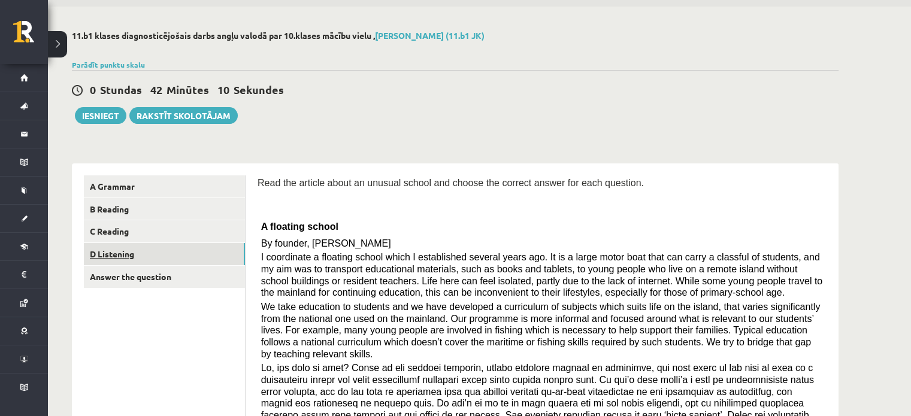
click at [123, 252] on link "D Listening" at bounding box center [164, 254] width 161 height 22
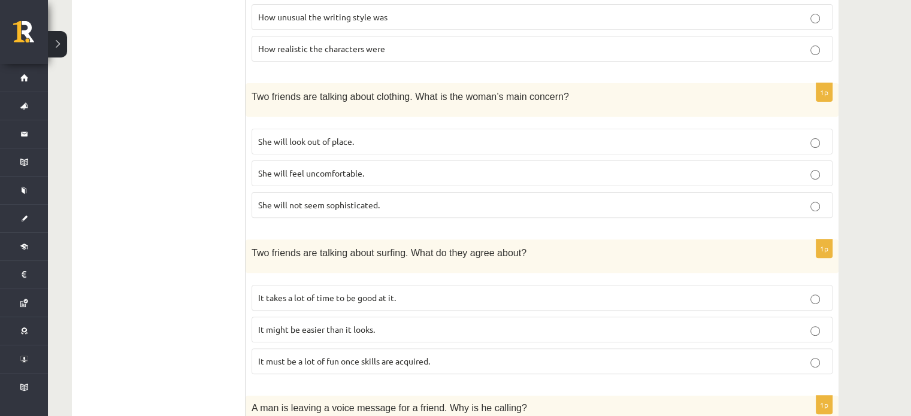
scroll to position [359, 0]
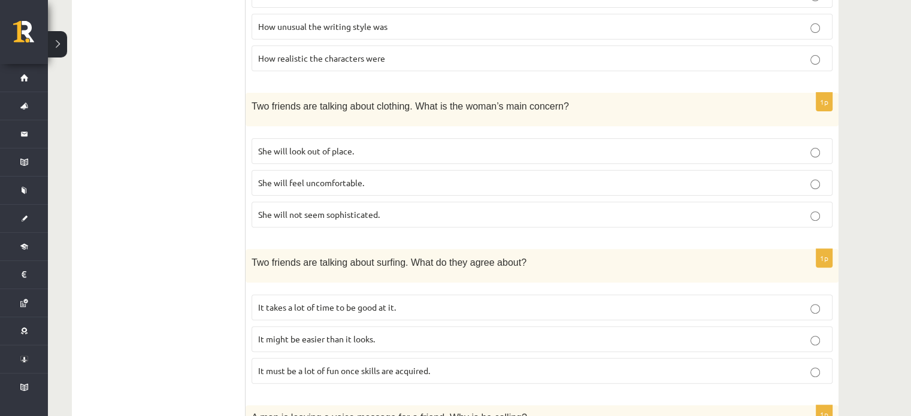
click at [346, 210] on span "She will not seem sophisticated." at bounding box center [319, 214] width 122 height 11
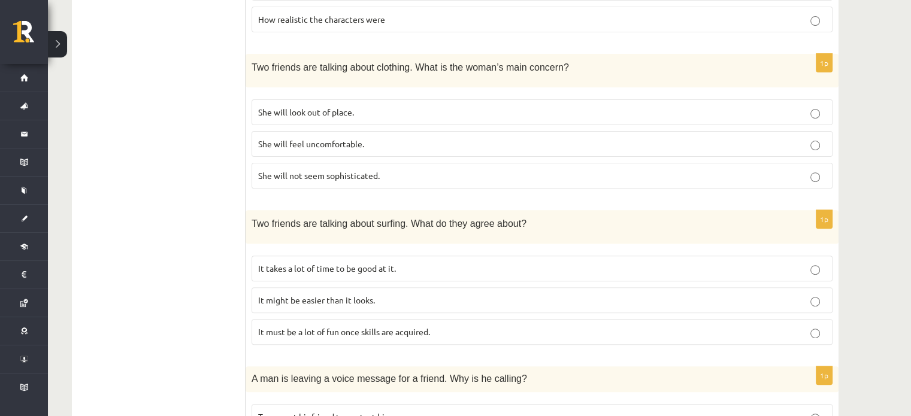
scroll to position [419, 0]
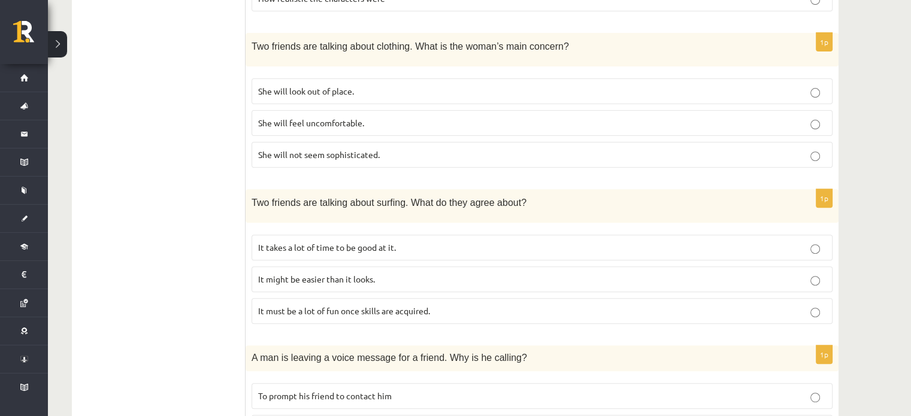
click at [372, 306] on span "It must be a lot of fun once skills are acquired." at bounding box center [344, 311] width 172 height 11
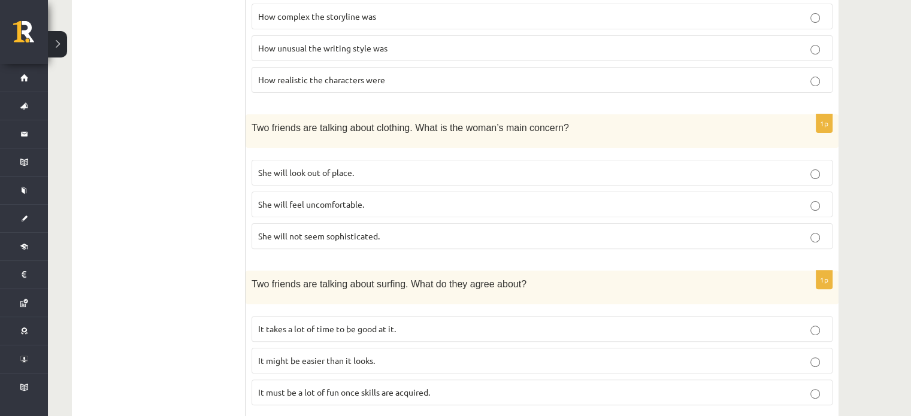
scroll to position [218, 0]
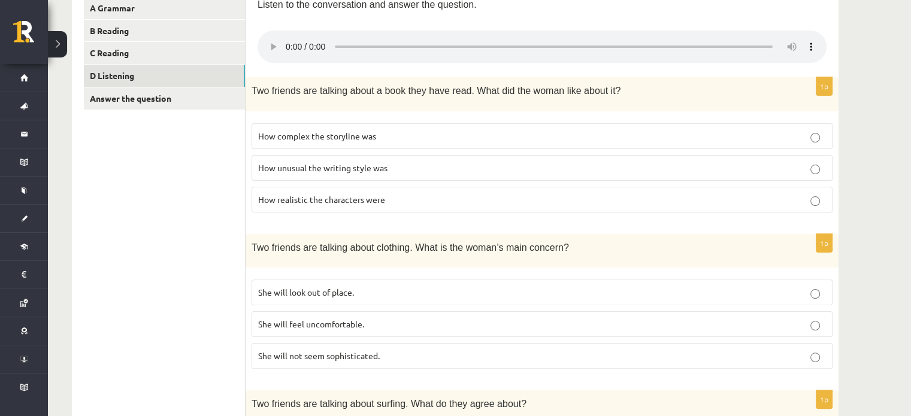
click at [364, 144] on label "How complex the storyline was" at bounding box center [542, 136] width 581 height 26
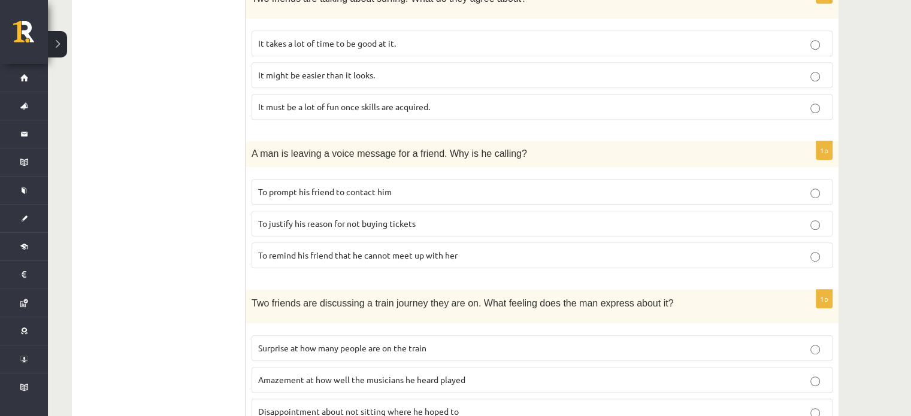
scroll to position [637, 0]
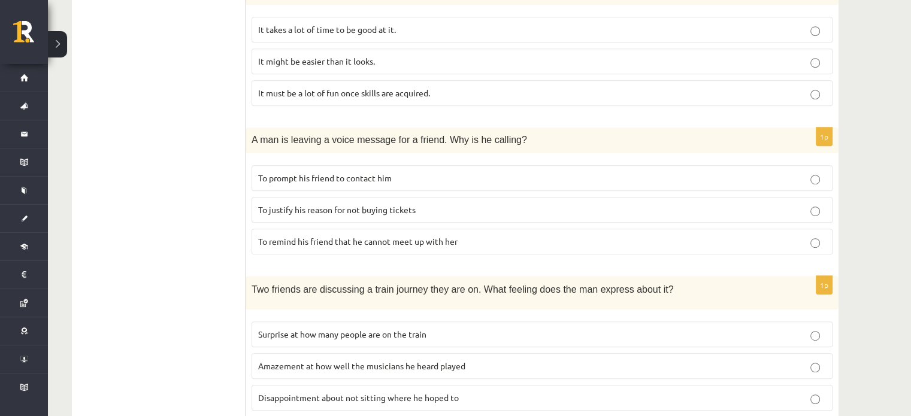
click at [369, 179] on label "To prompt his friend to contact him" at bounding box center [542, 178] width 581 height 26
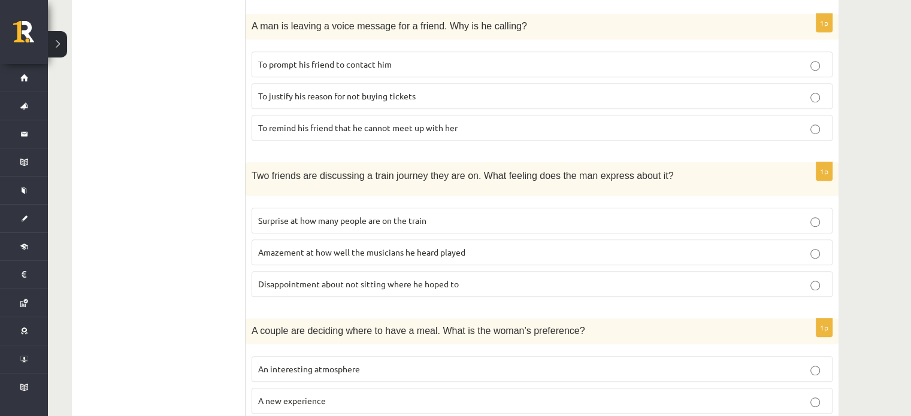
scroll to position [757, 0]
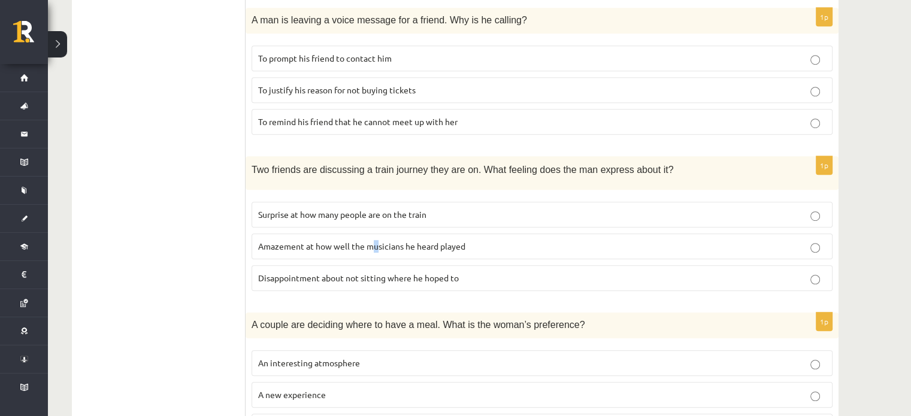
click at [375, 241] on span "Amazement at how well the musicians he heard played" at bounding box center [361, 246] width 207 height 11
click at [338, 241] on span "Amazement at how well the musicians he heard played" at bounding box center [361, 246] width 207 height 11
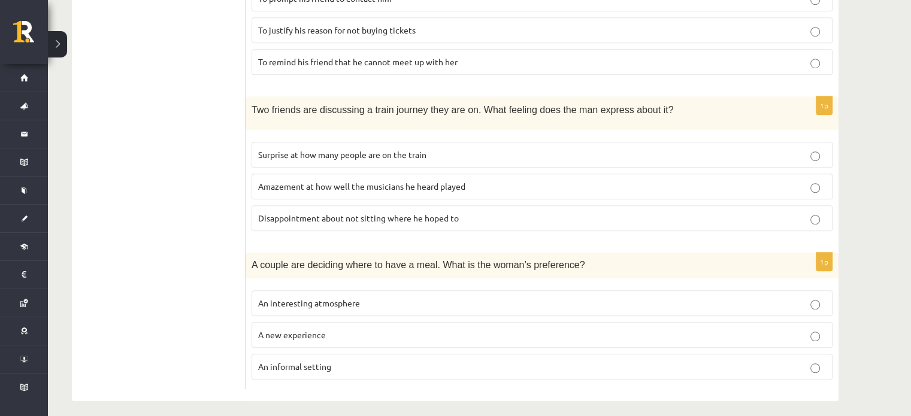
click at [338, 298] on span "An interesting atmosphere" at bounding box center [309, 303] width 102 height 11
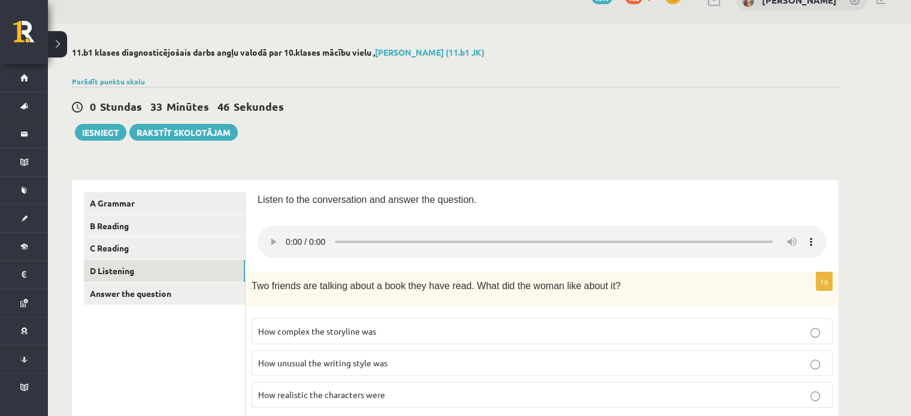
scroll to position [0, 0]
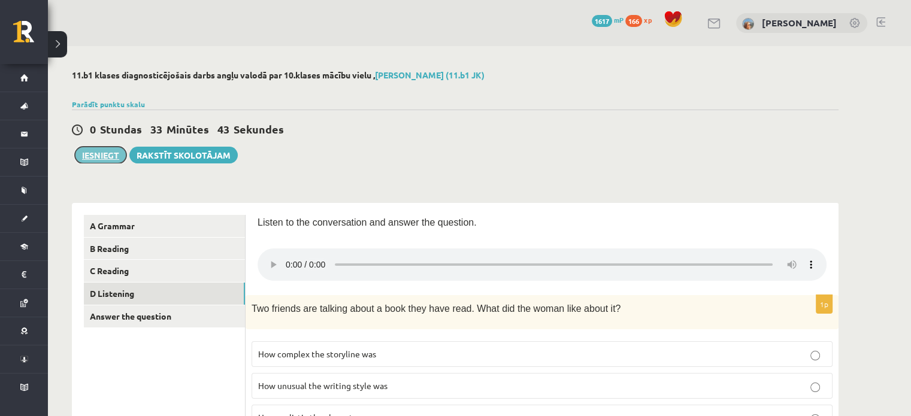
click at [101, 152] on button "Iesniegt" at bounding box center [101, 155] width 52 height 17
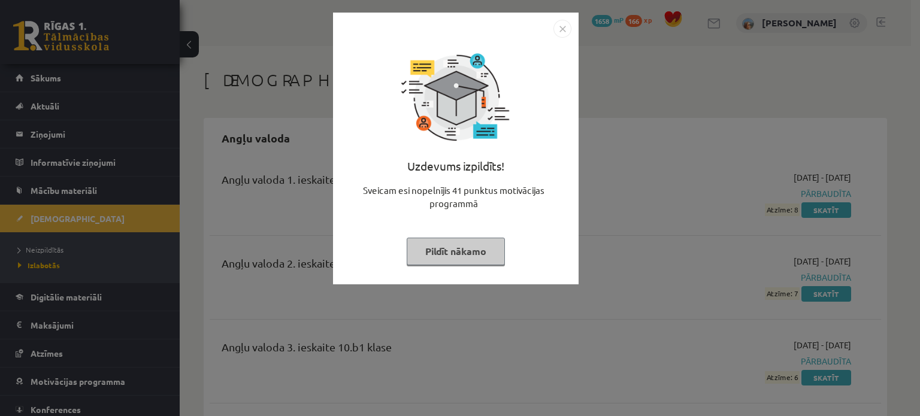
click at [431, 254] on button "Pildīt nākamo" at bounding box center [456, 252] width 98 height 28
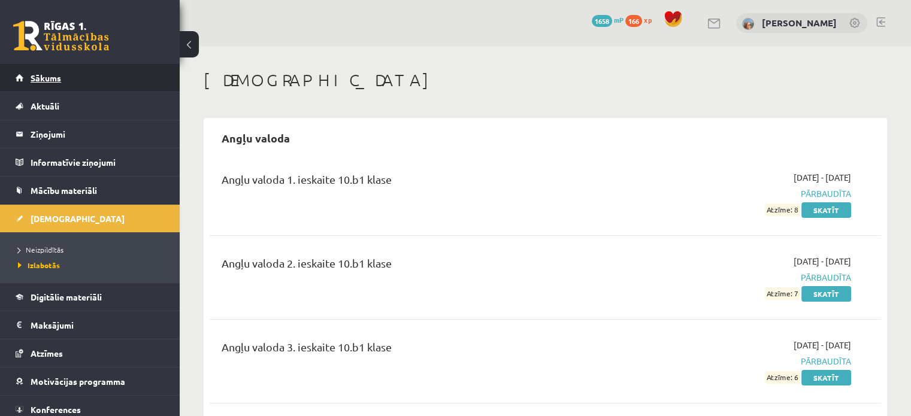
click at [41, 74] on span "Sākums" at bounding box center [46, 77] width 31 height 11
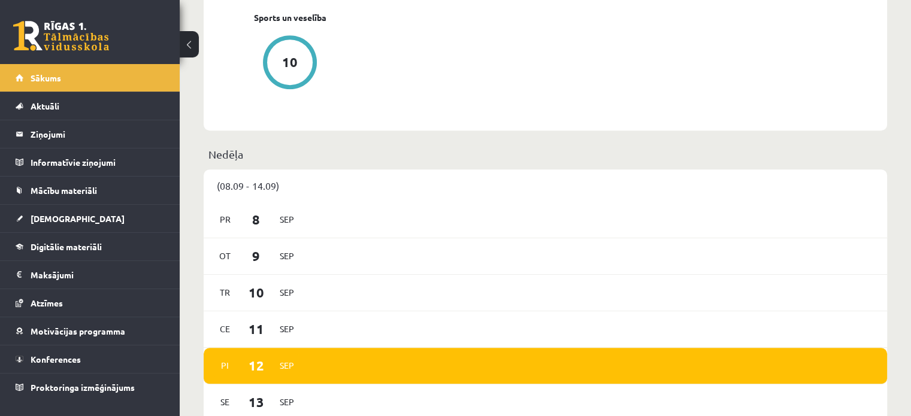
scroll to position [719, 0]
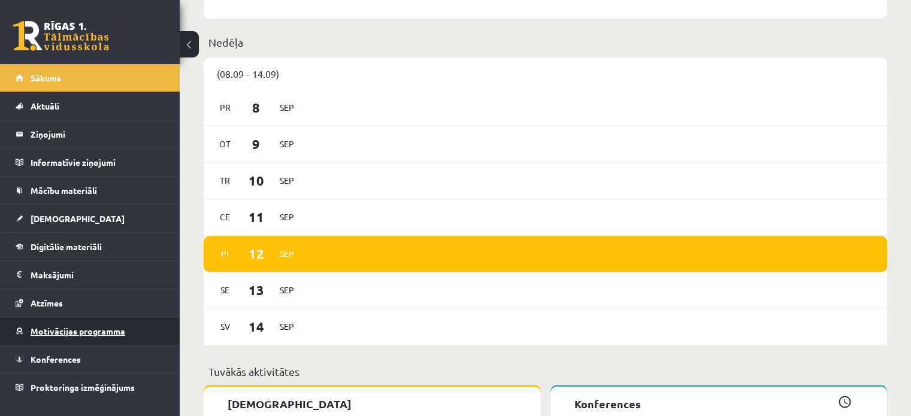
click at [58, 328] on span "Motivācijas programma" at bounding box center [78, 331] width 95 height 11
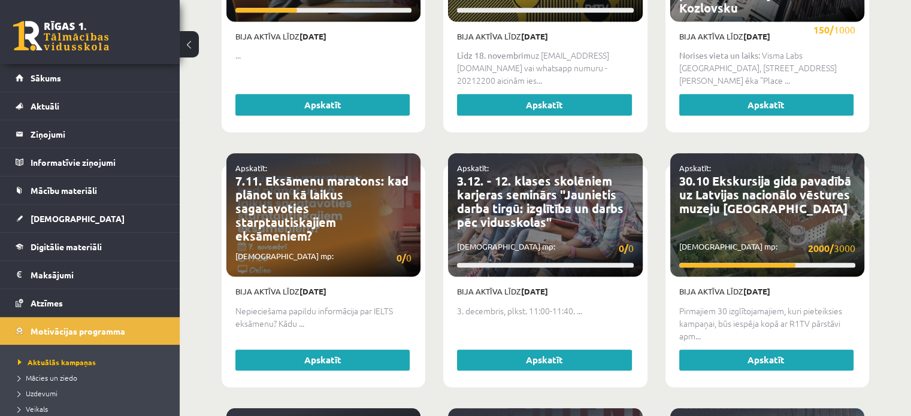
scroll to position [719, 0]
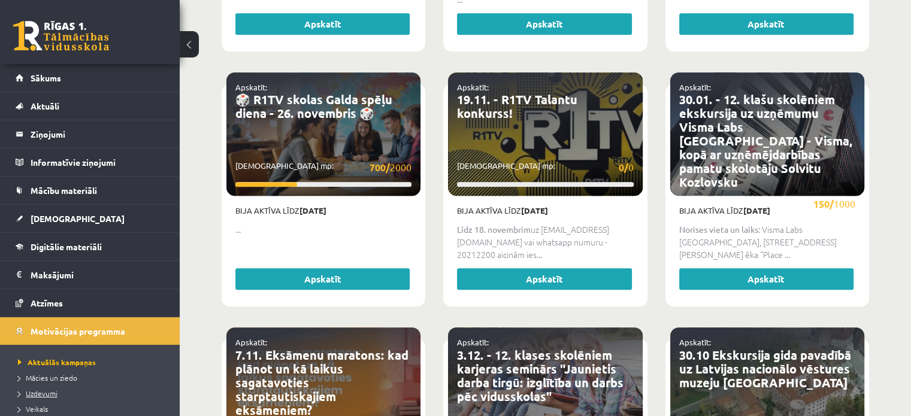
click at [53, 393] on span "Uzdevumi" at bounding box center [38, 394] width 40 height 10
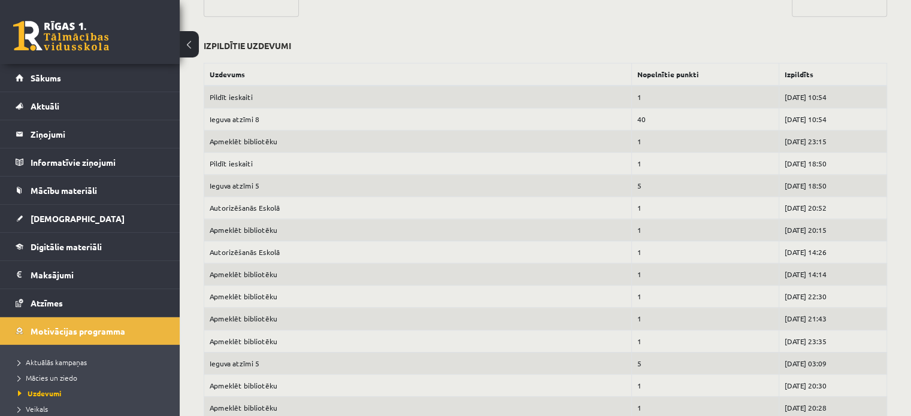
scroll to position [419, 0]
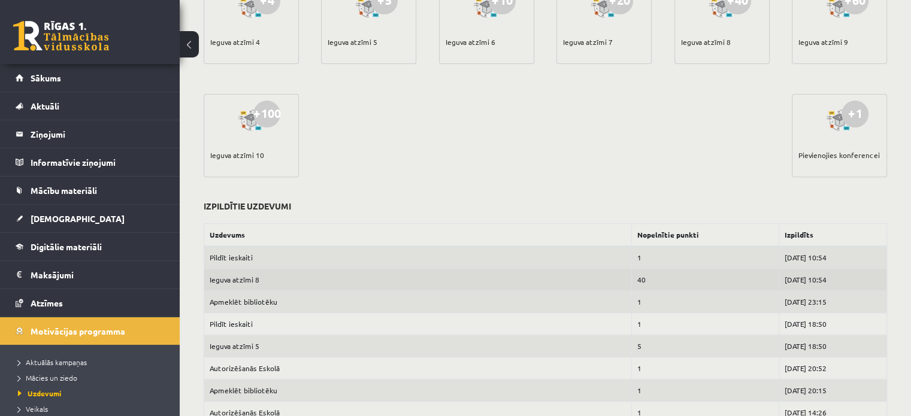
click at [247, 279] on td "Ieguva atzīmi 8" at bounding box center [418, 280] width 428 height 22
click at [631, 280] on td "40" at bounding box center [705, 280] width 148 height 22
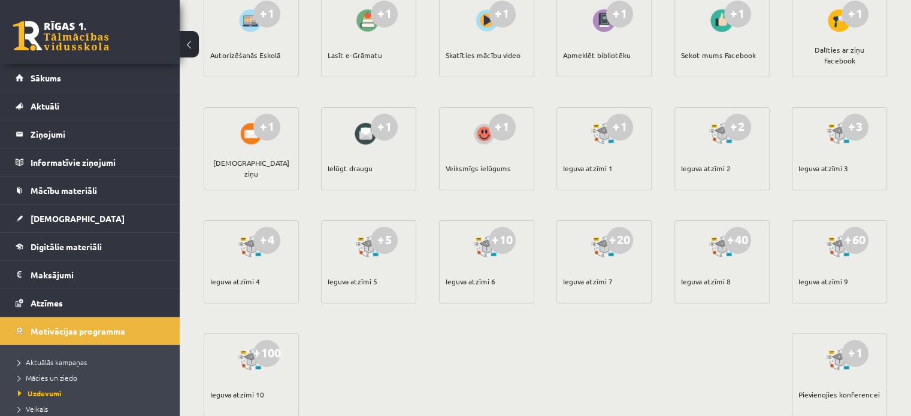
scroll to position [0, 0]
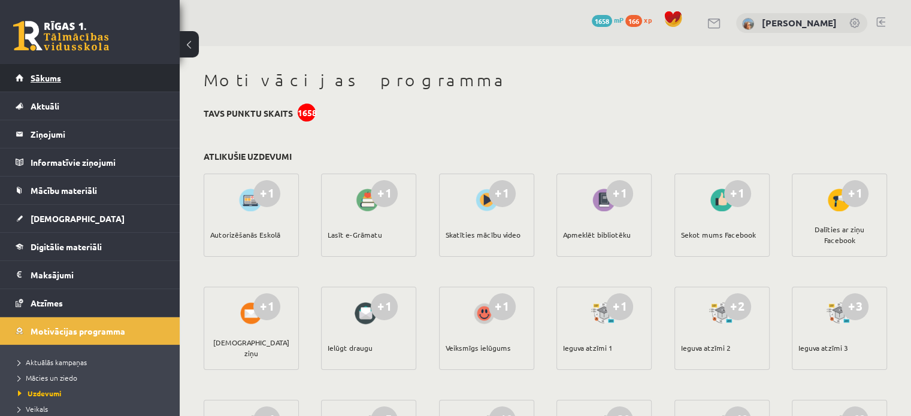
click at [83, 71] on link "Sākums" at bounding box center [90, 78] width 149 height 28
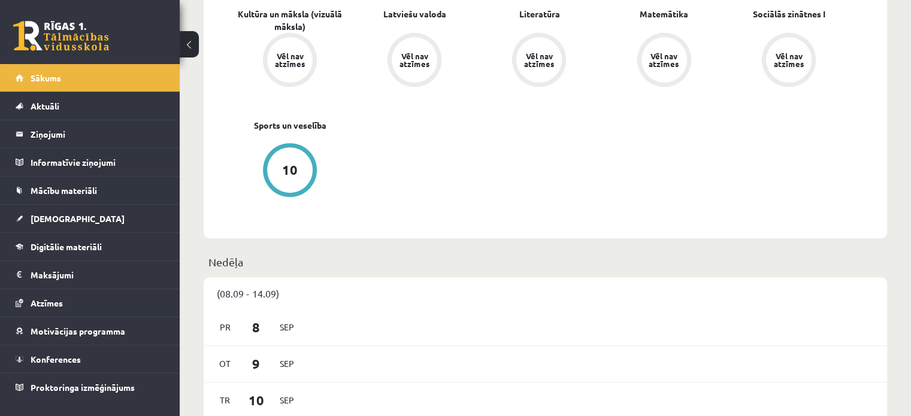
scroll to position [599, 0]
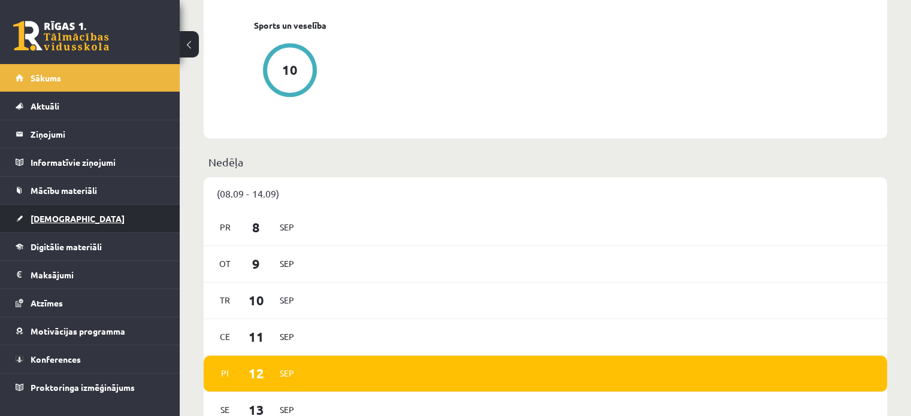
click at [75, 214] on link "[DEMOGRAPHIC_DATA]" at bounding box center [90, 219] width 149 height 28
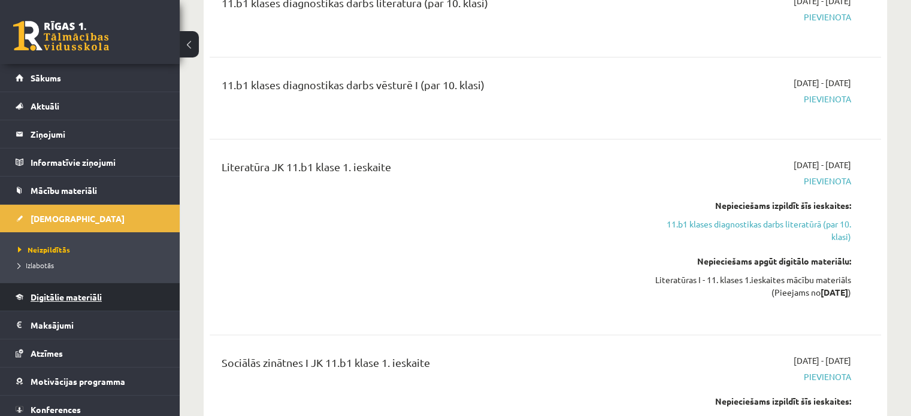
scroll to position [34, 0]
